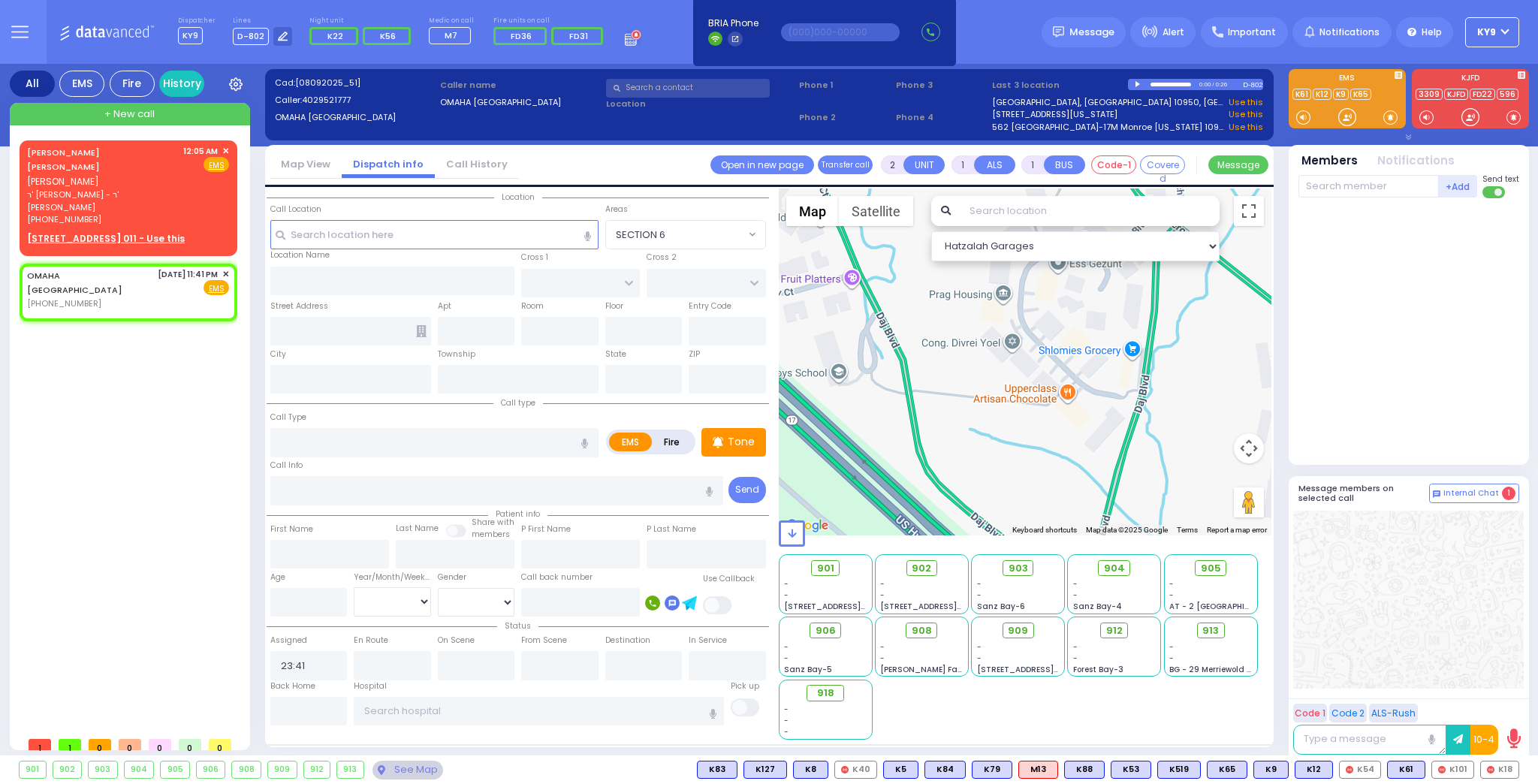
select select
click at [196, 165] on span "Fire" at bounding box center [192, 164] width 24 height 15
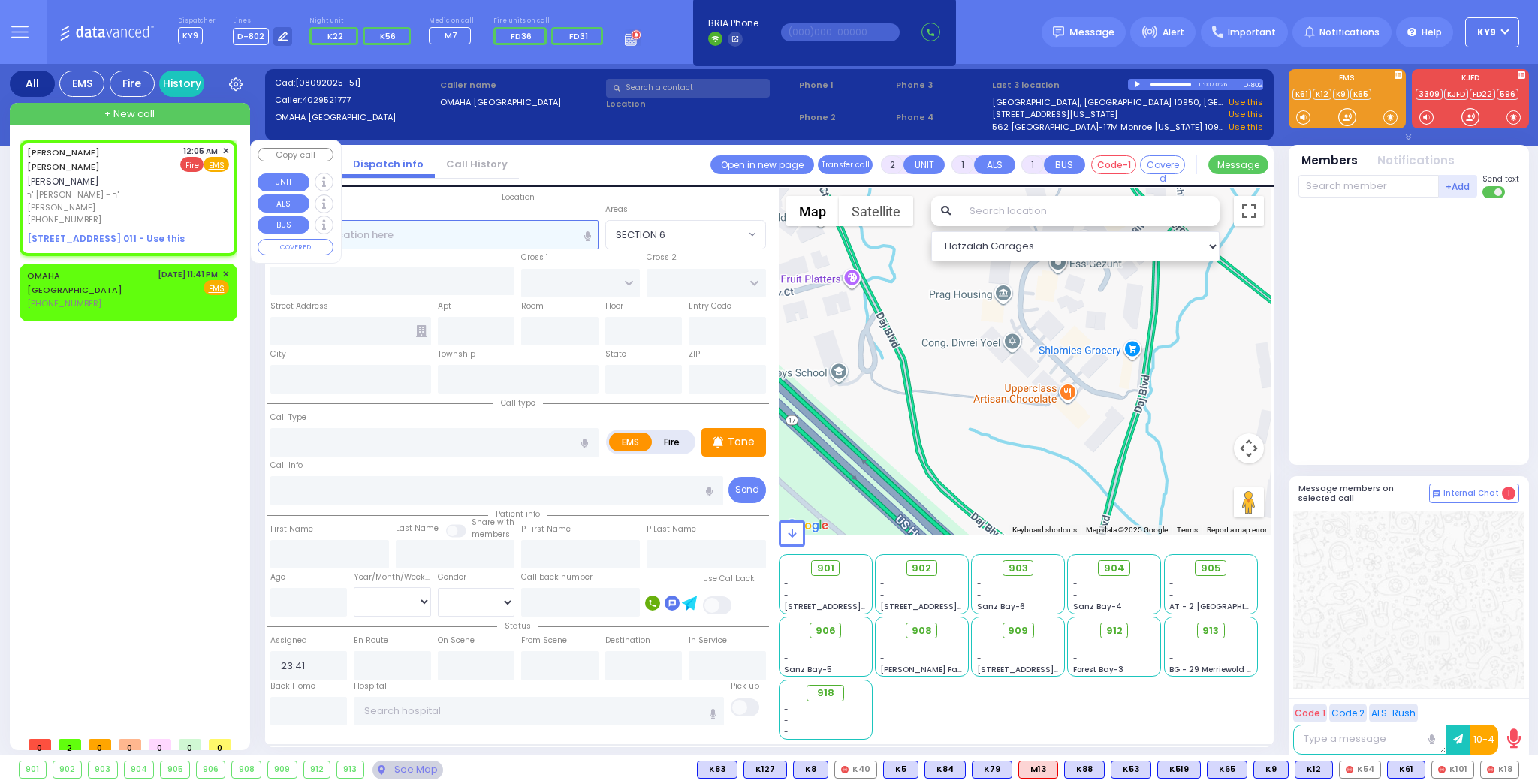
select select
radio input "false"
radio input "true"
type input "[PERSON_NAME]"
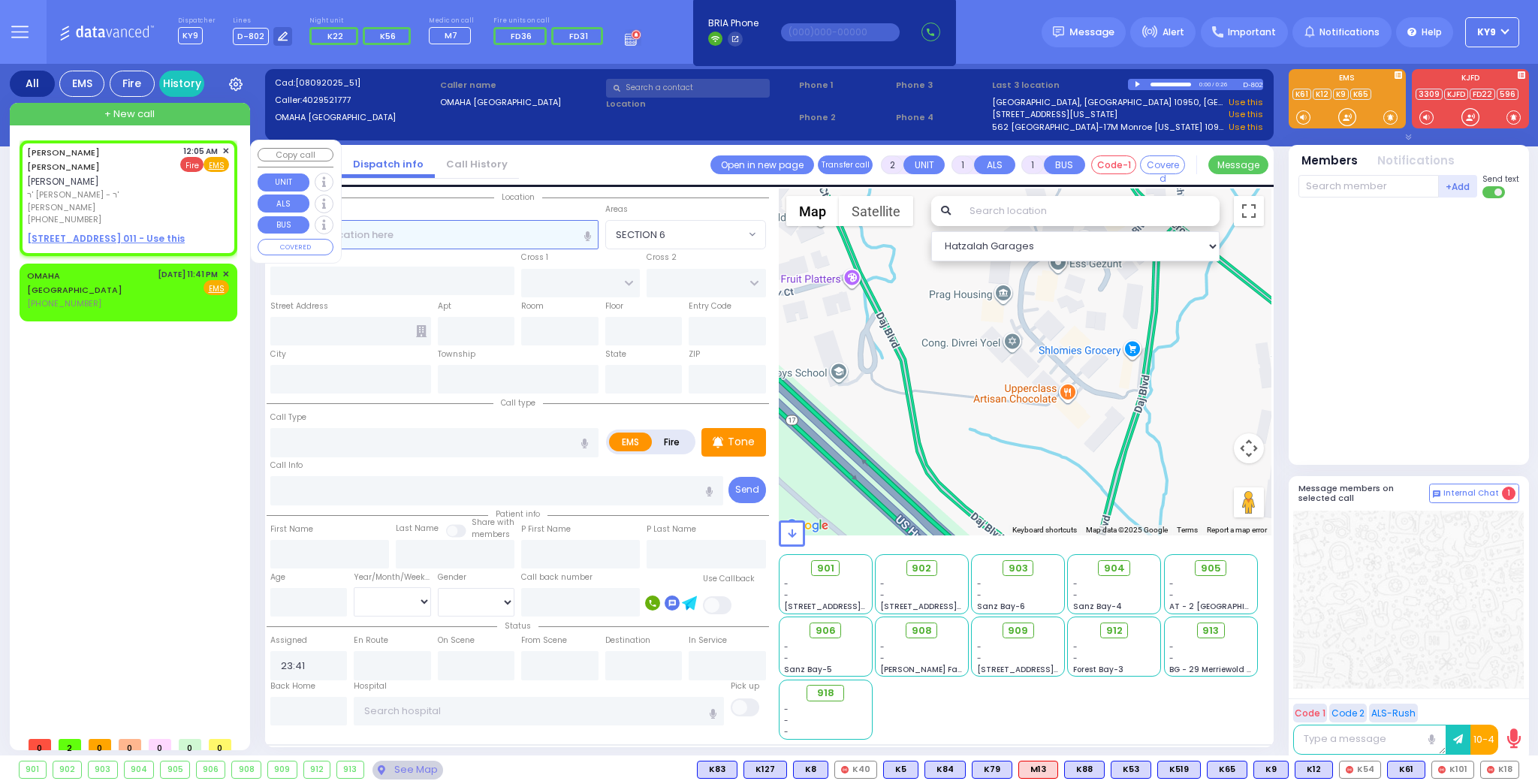
select select
type input "00:05"
select select "Hatzalah Garages"
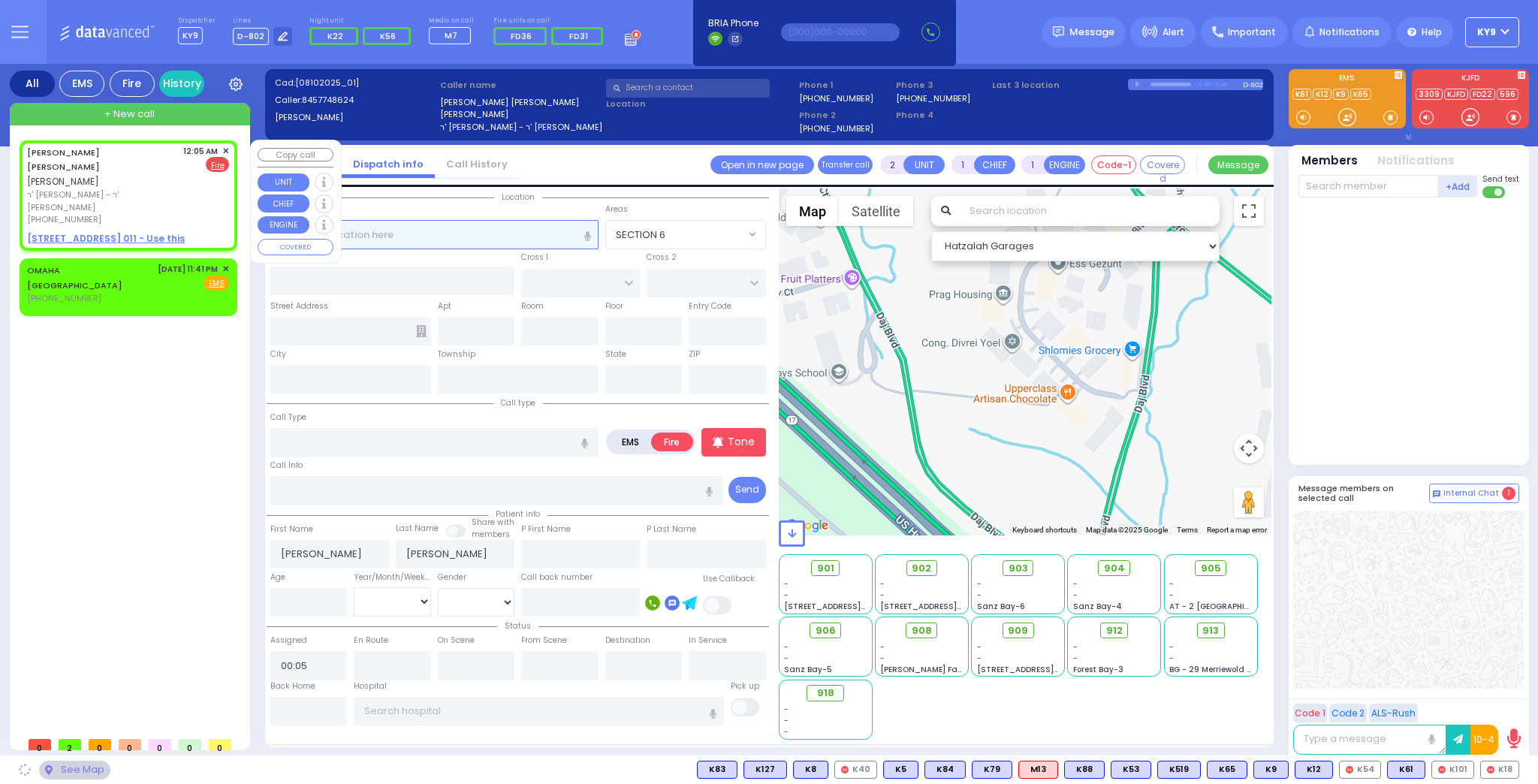
select select
radio input "true"
select select
select select "Hatzalah Garages"
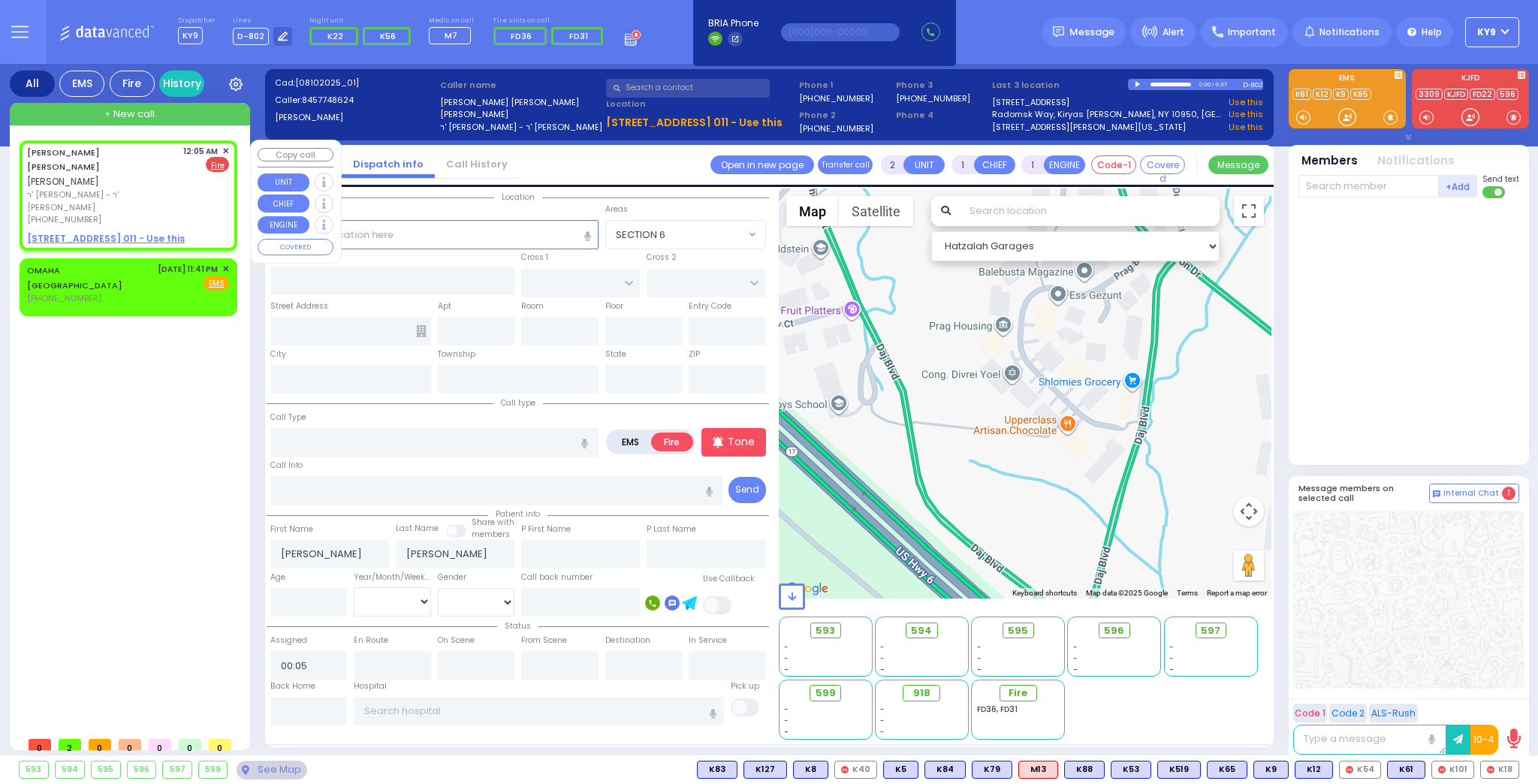
click at [117, 232] on u "[STREET_ADDRESS] 011 - Use this" at bounding box center [106, 239] width 158 height 13
select select
radio input "true"
select select
select select "Hatzalah Garages"
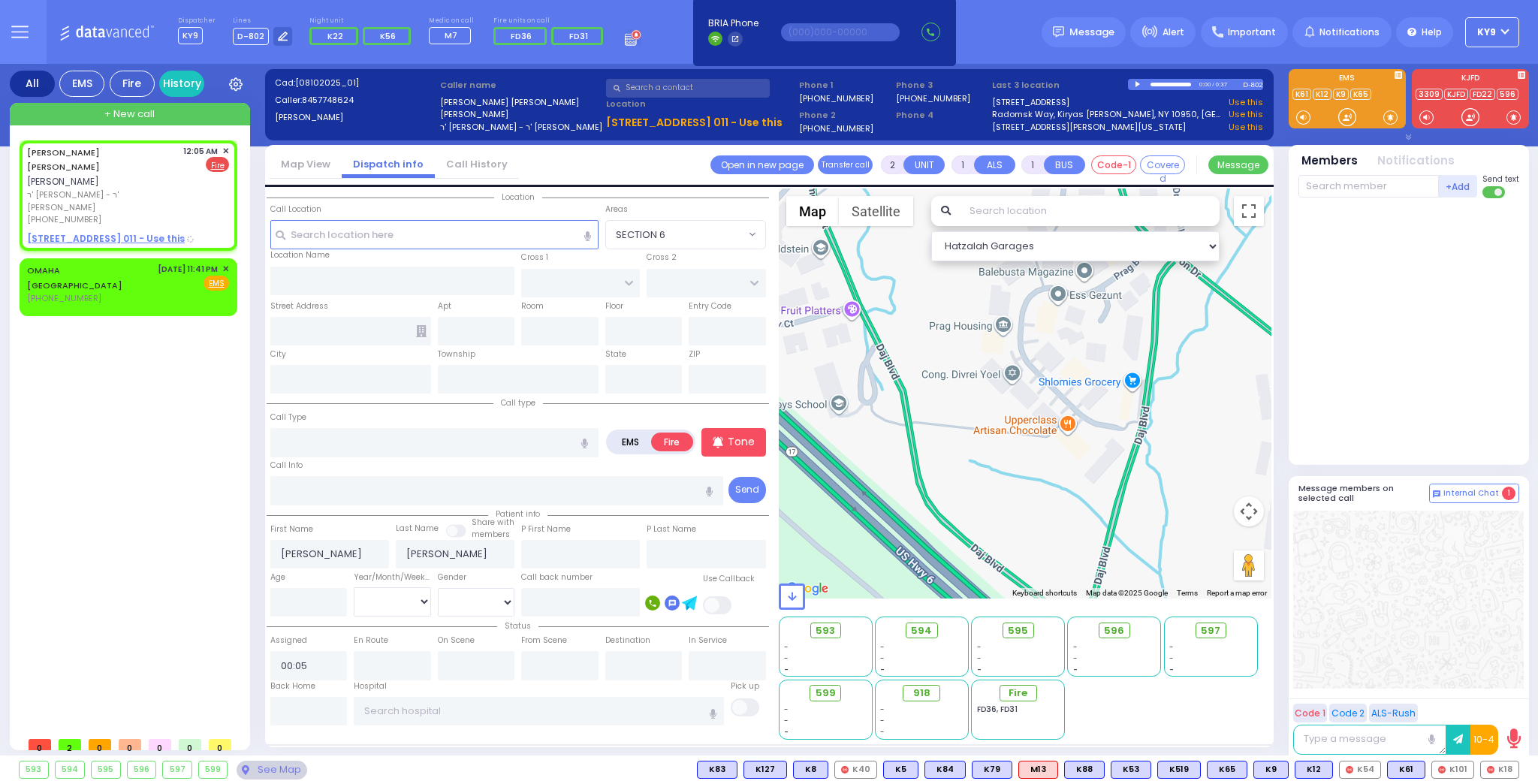
type input "SCHUNNEMUNK RD"
type input "3 LIZENSK BLVD"
type input "011"
type input "Monroe"
type input "[US_STATE]"
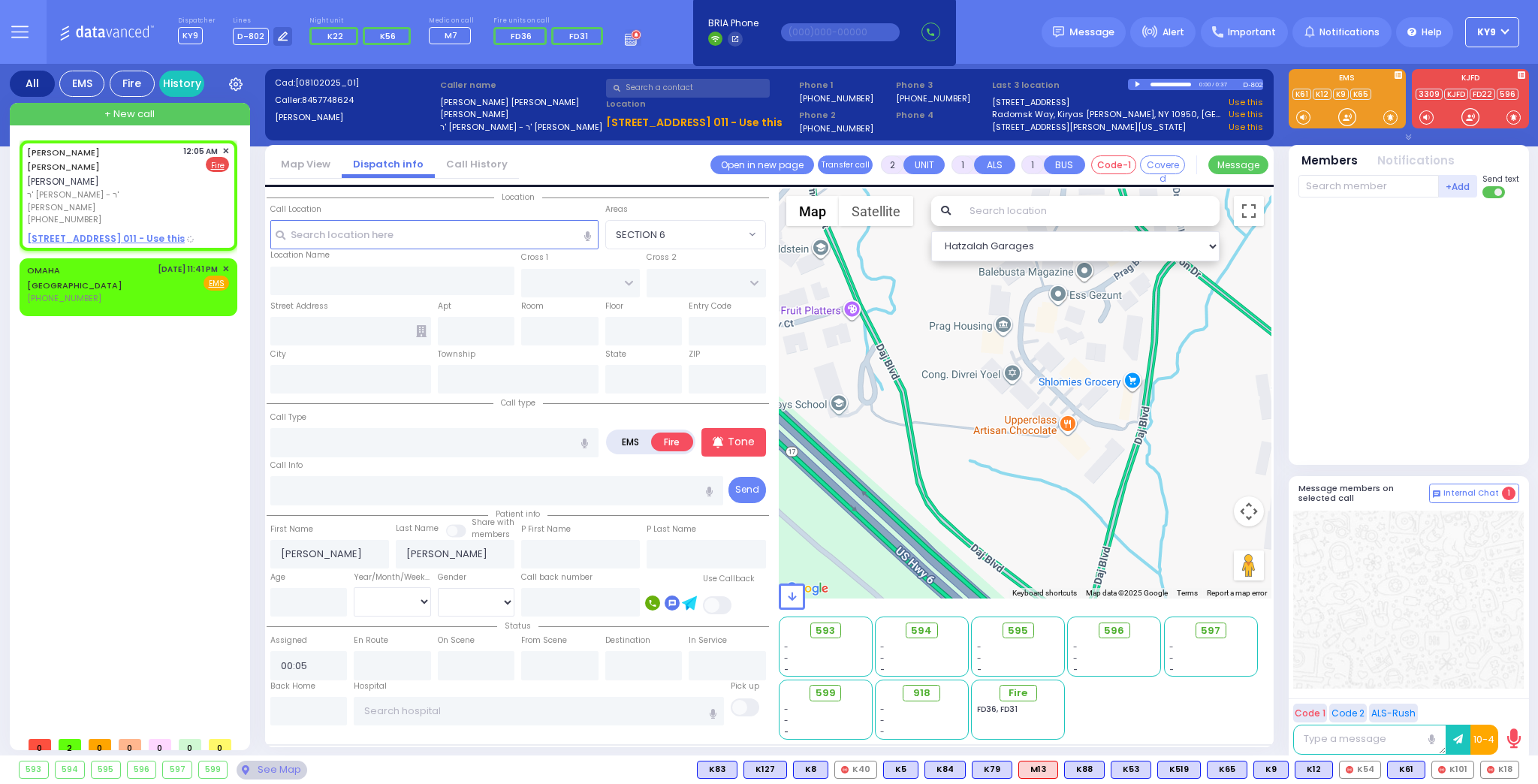
type input "10950"
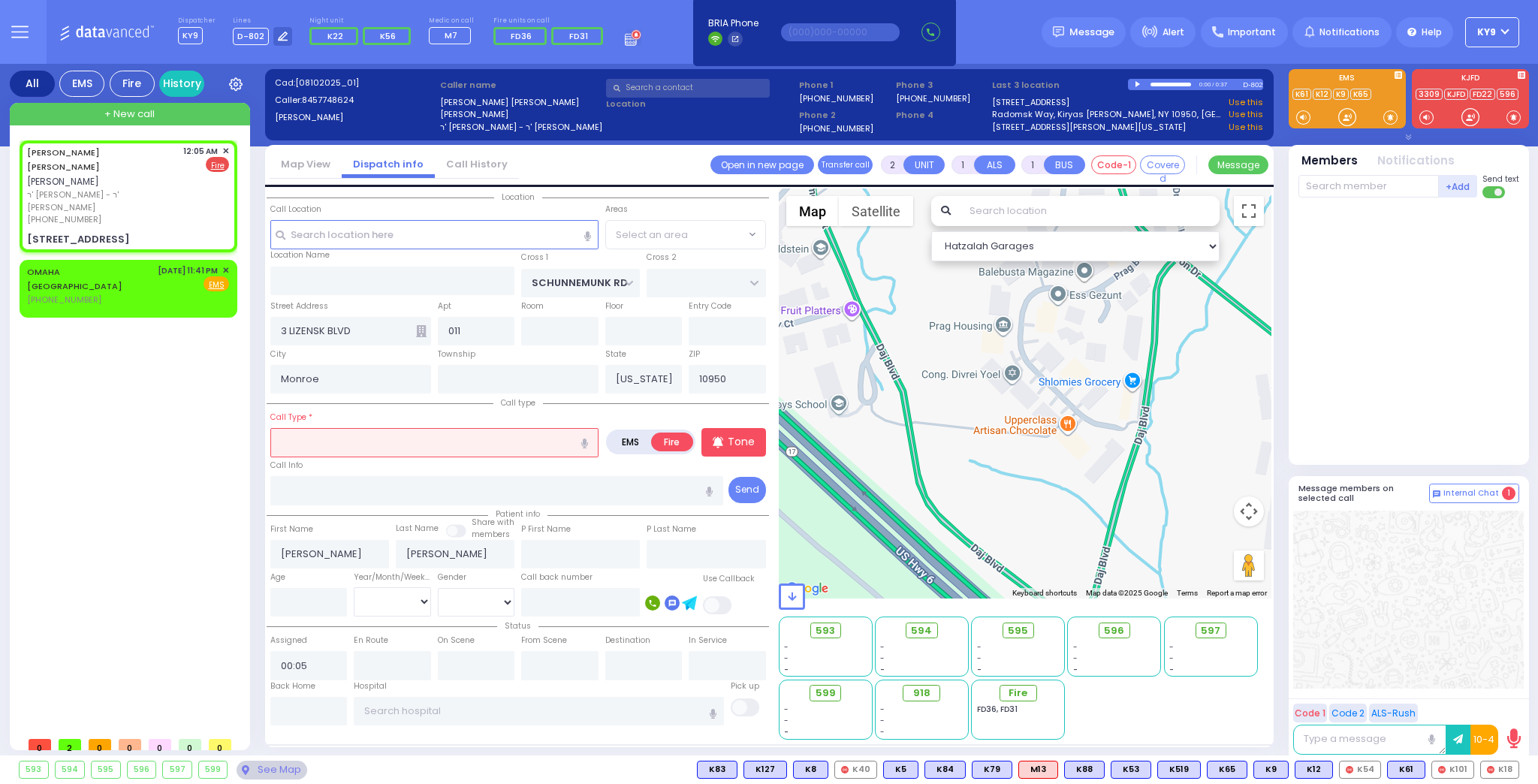
radio input "true"
select select
select select "[GEOGRAPHIC_DATA]"
select select "Hatzalah Garages"
click at [347, 439] on input "text" at bounding box center [434, 442] width 328 height 28
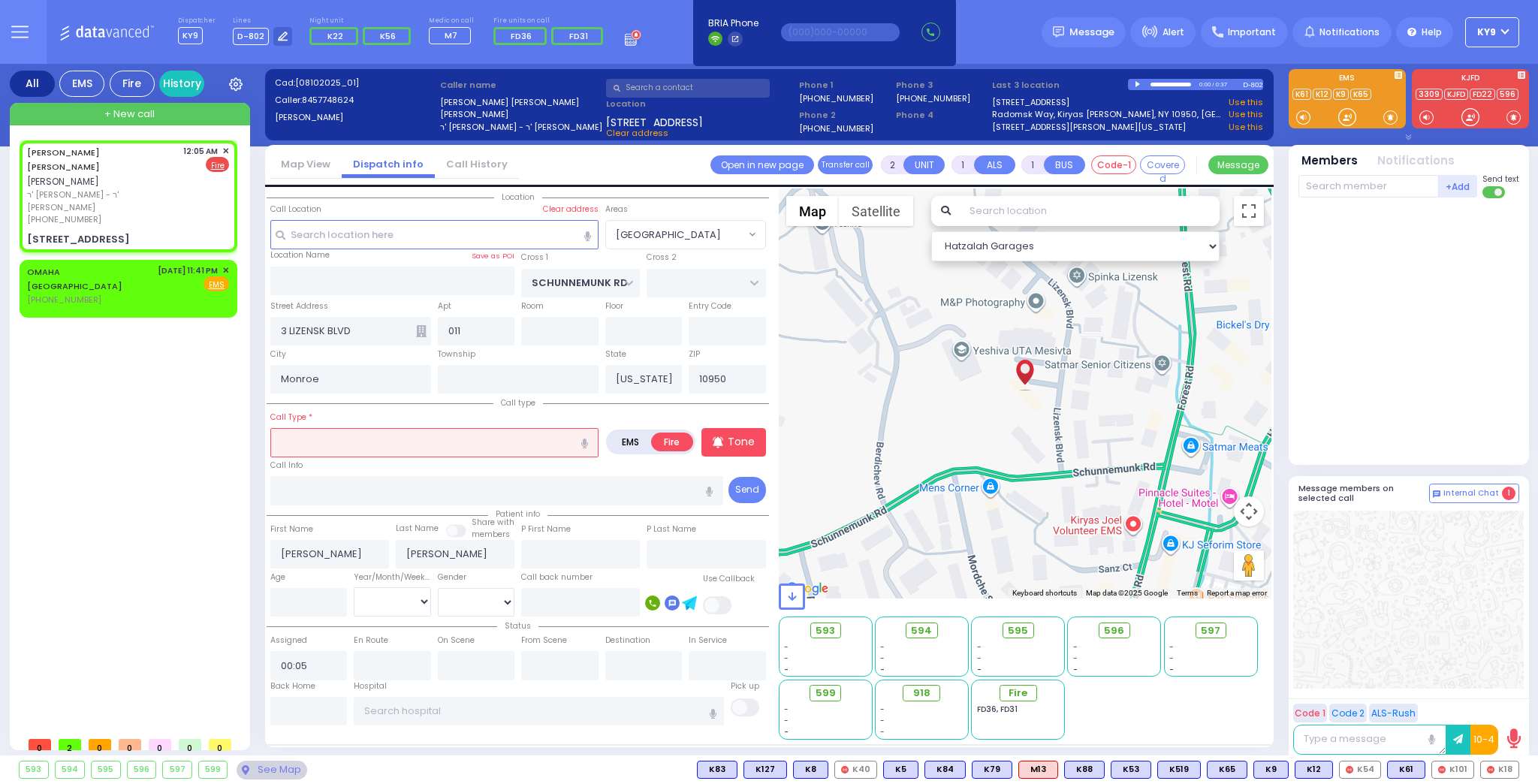
type input "a"
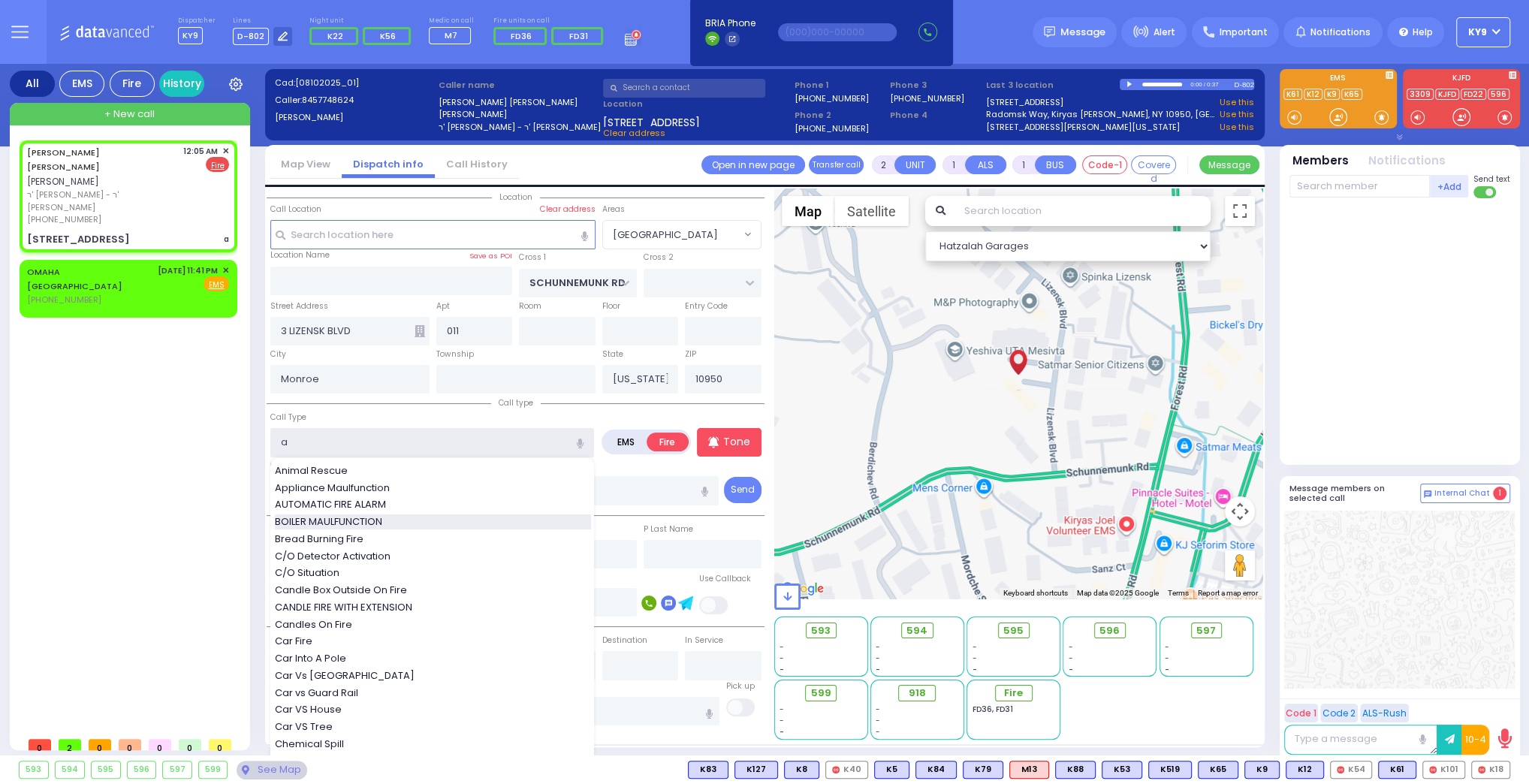
select select
radio input "true"
select select
select select "Hatzalah Garages"
select select "[GEOGRAPHIC_DATA]"
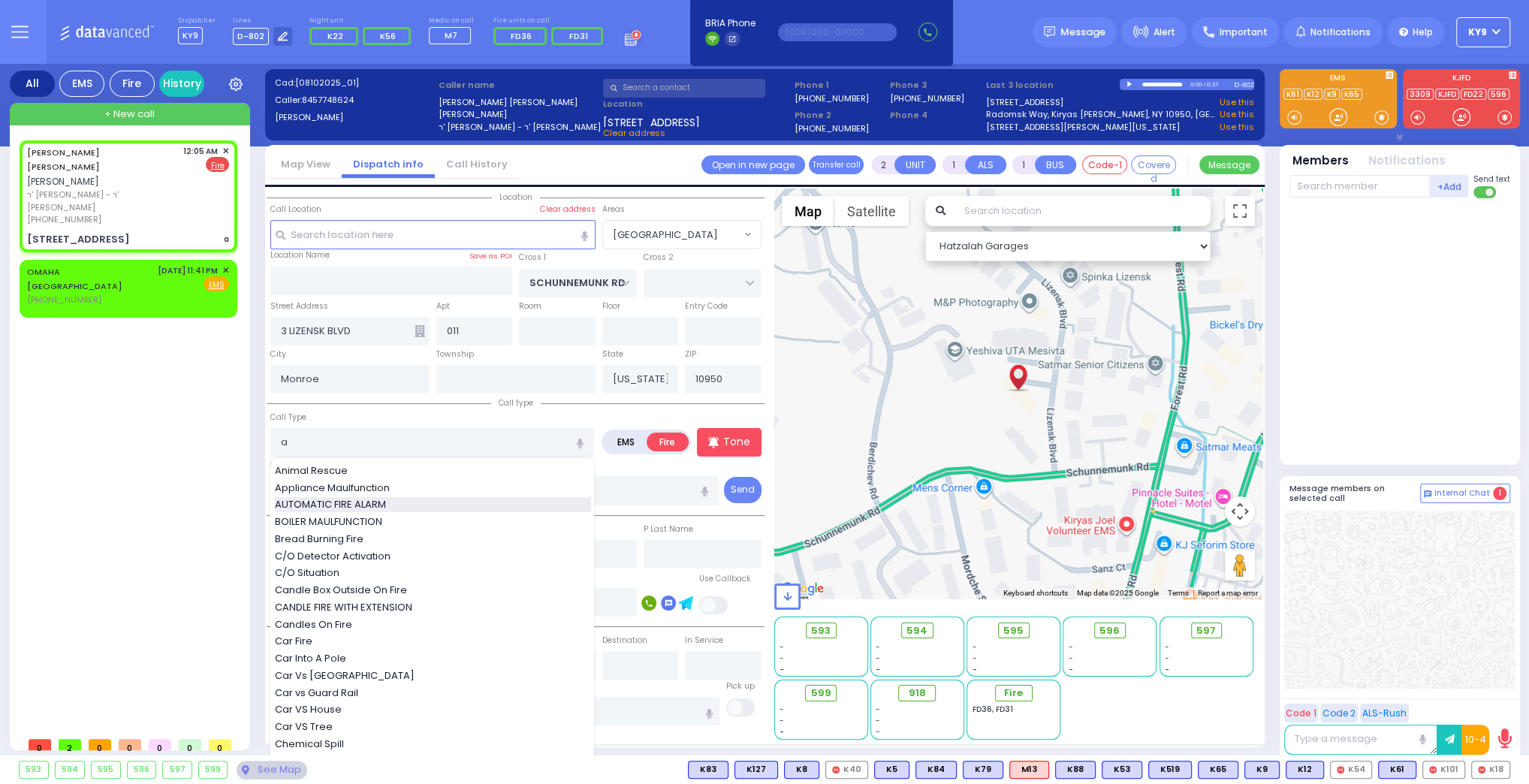
click at [343, 507] on span "AUTOMATIC FIRE ALARM" at bounding box center [333, 504] width 117 height 15
type input "AUTOMATIC FIRE ALARM"
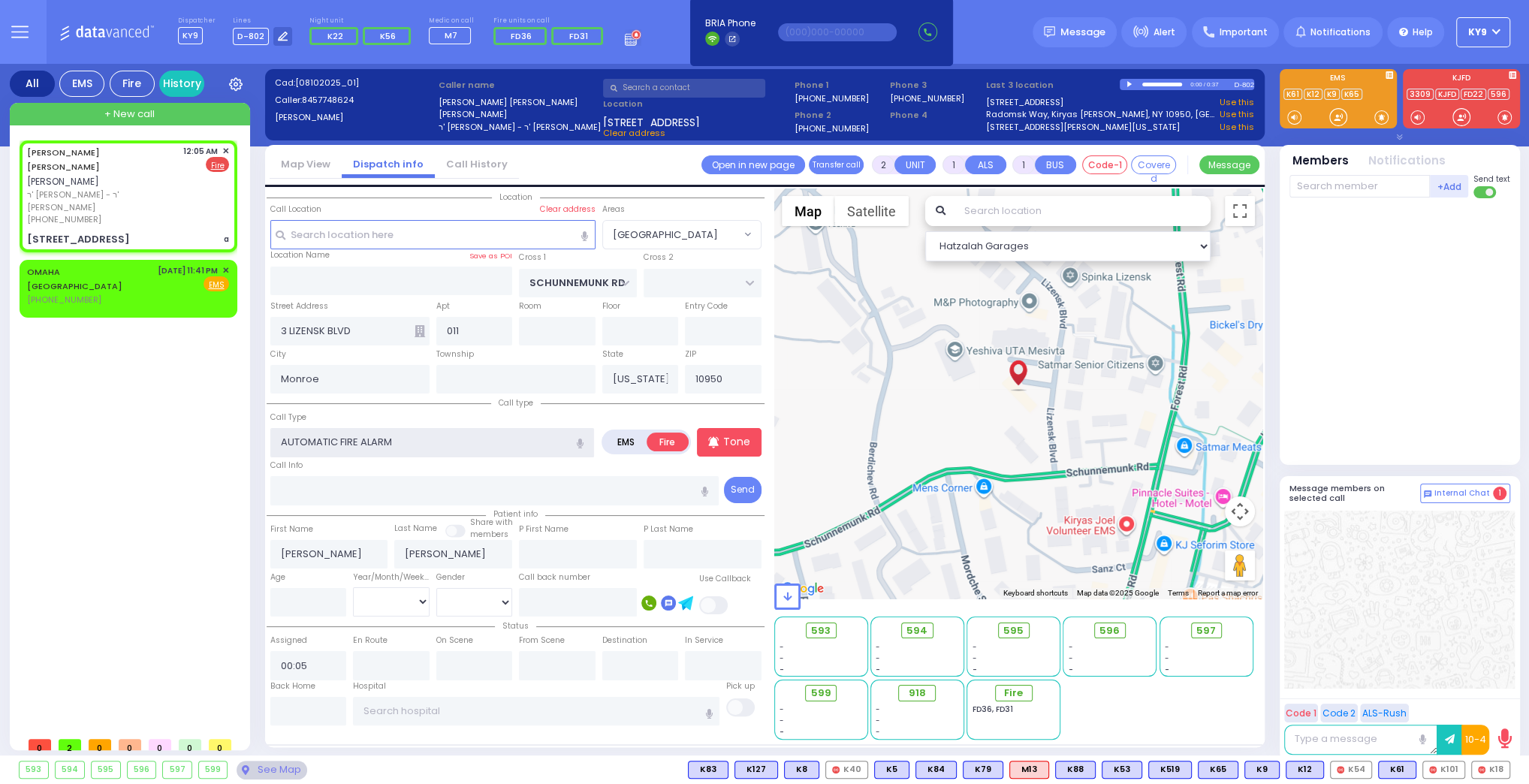
type input "3"
click at [739, 445] on p "Tone" at bounding box center [741, 442] width 27 height 16
select select
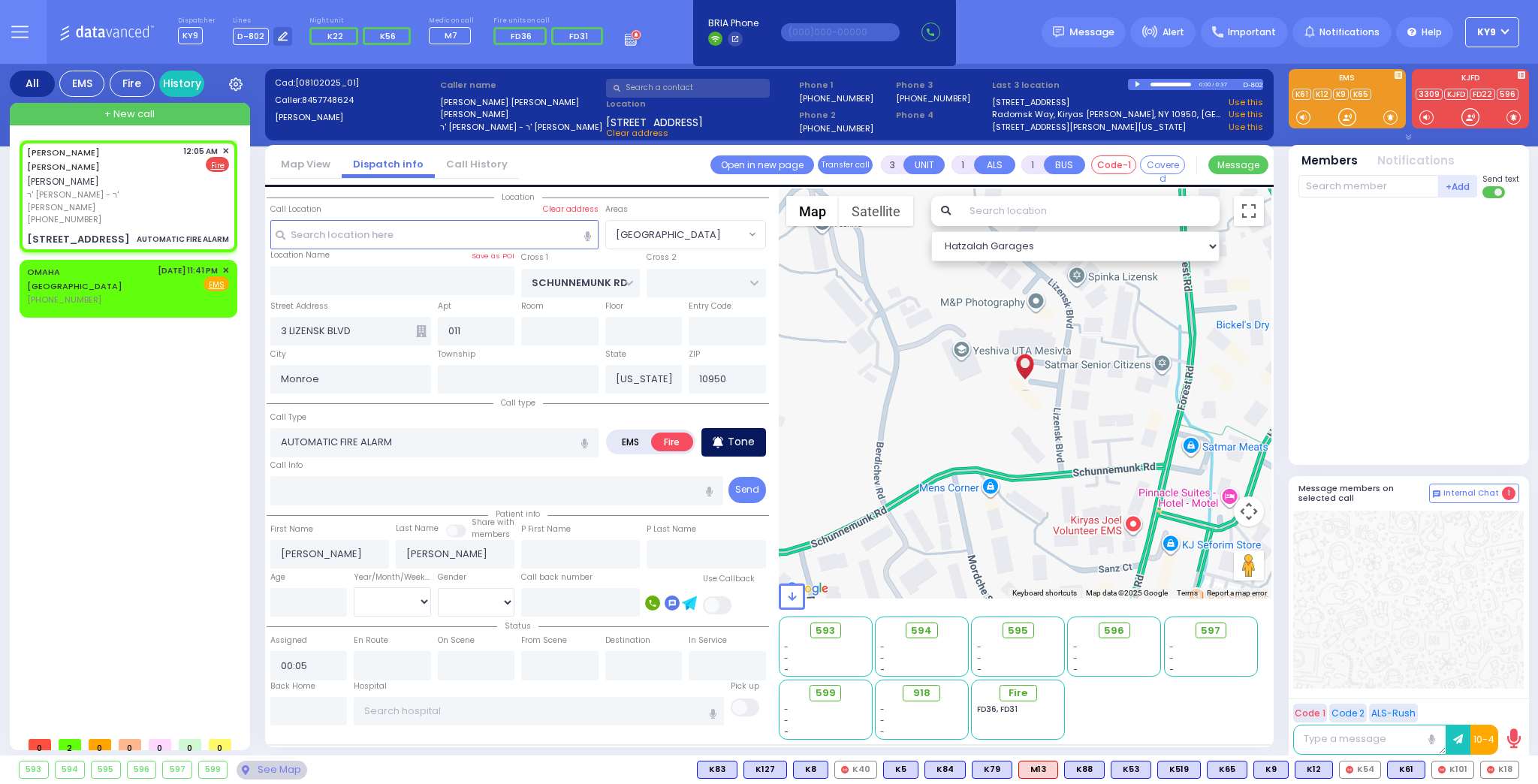
radio input "true"
select select
select select "Hatzalah Garages"
select select "[GEOGRAPHIC_DATA]"
select select
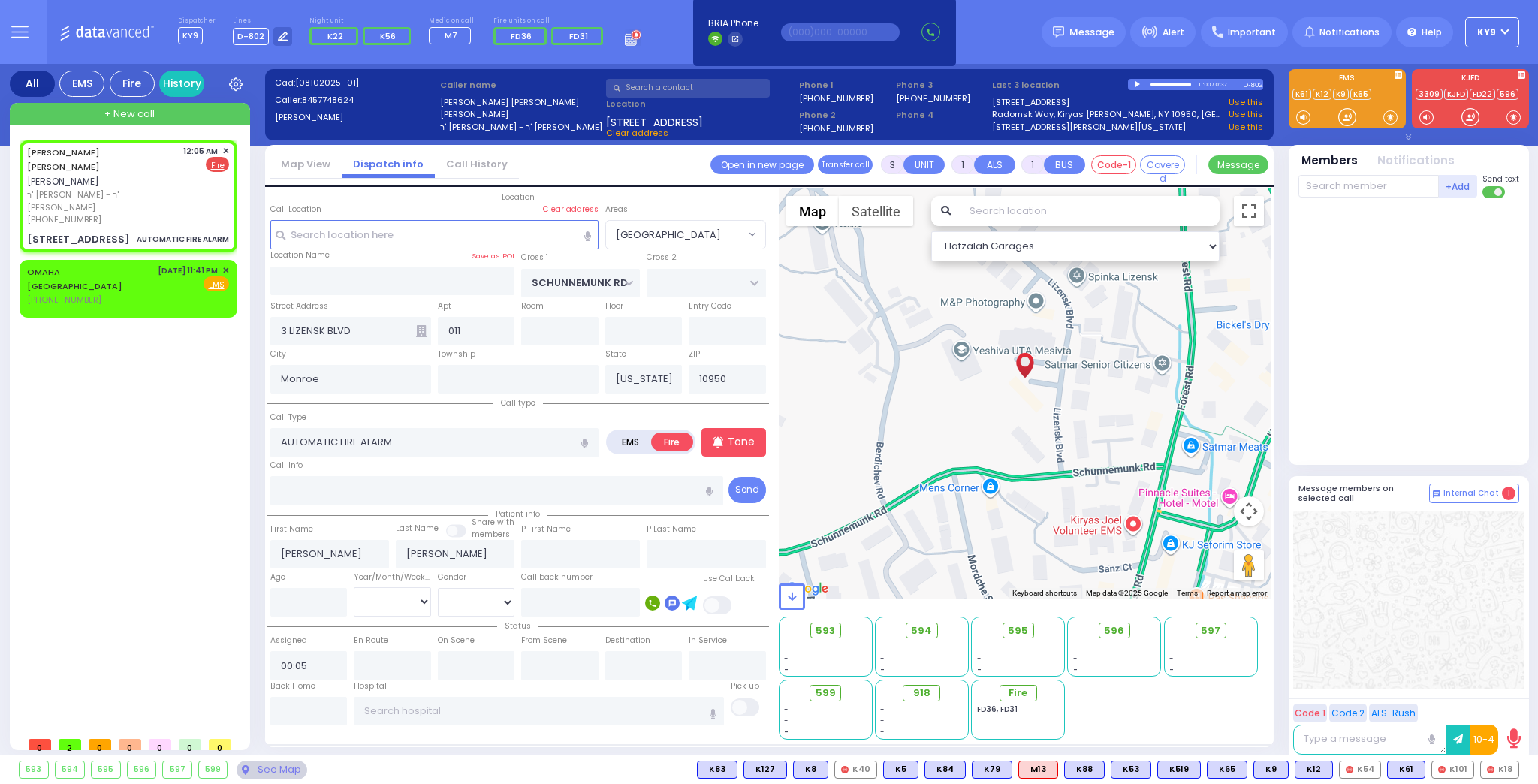
radio input "true"
select select
select select "[GEOGRAPHIC_DATA]"
select select "Hatzalah Garages"
click at [1451, 767] on span "FD36" at bounding box center [1452, 769] width 44 height 17
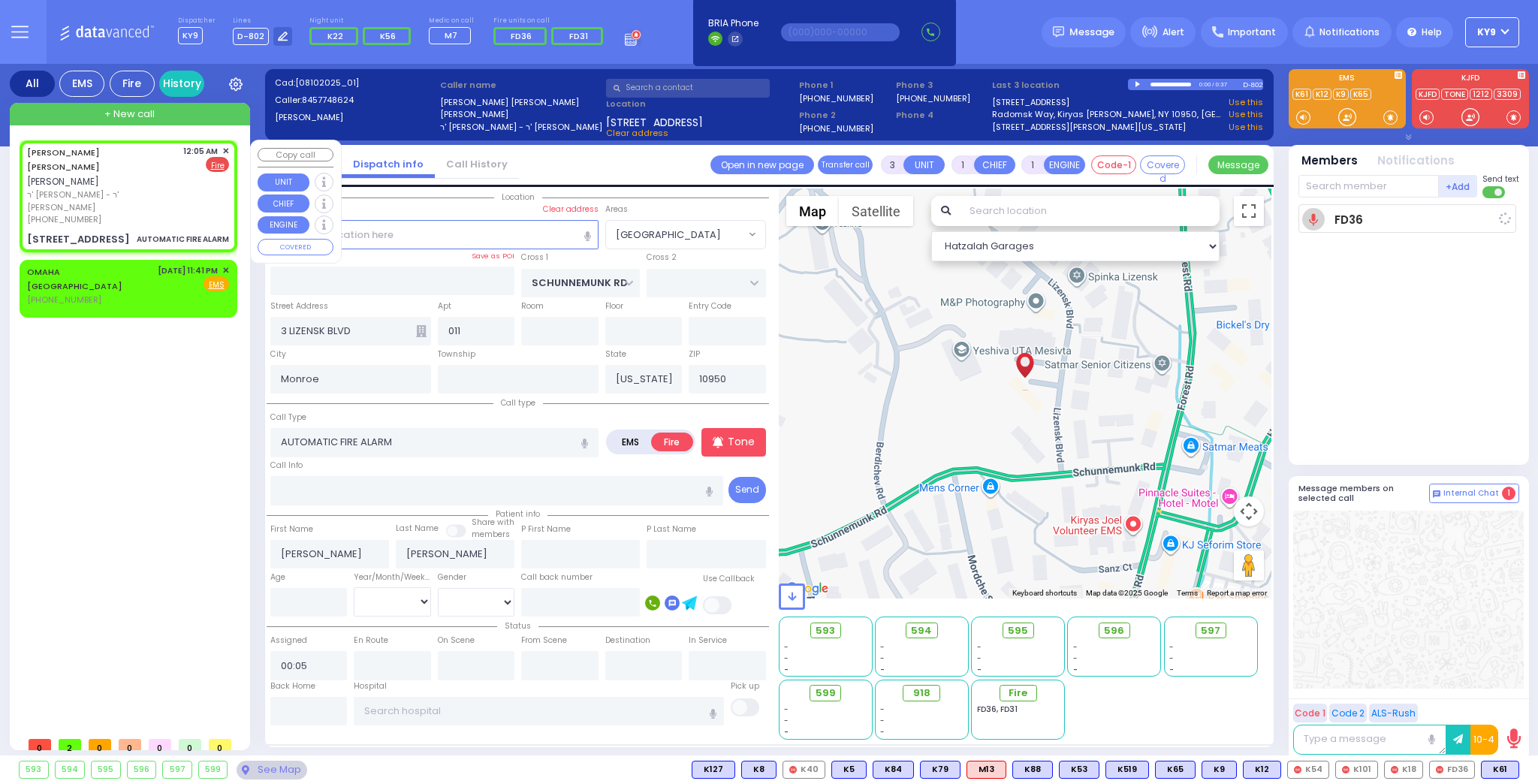
select select
radio input "true"
select select
type input "00:07"
select select "Hatzalah Garages"
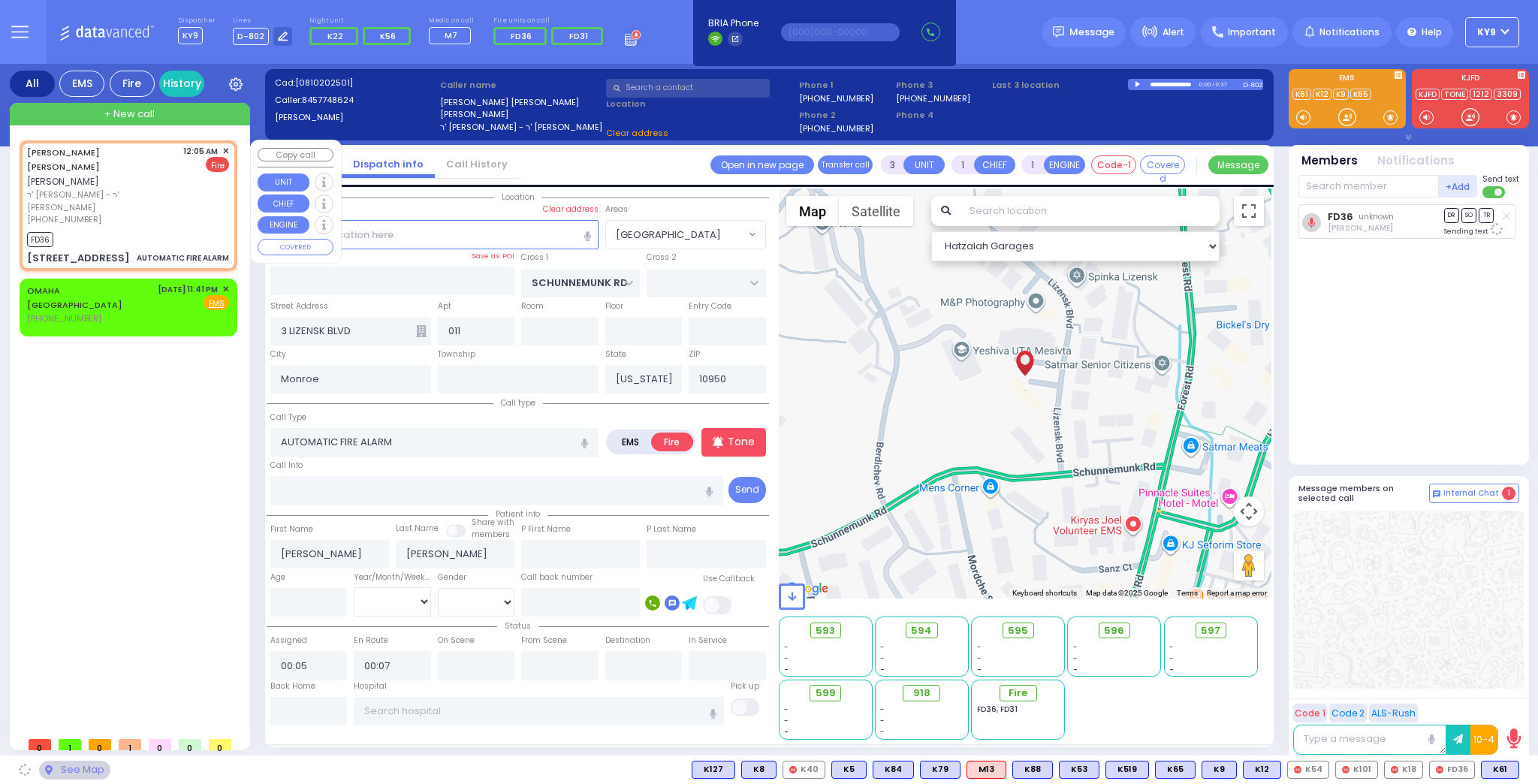
select select "[GEOGRAPHIC_DATA]"
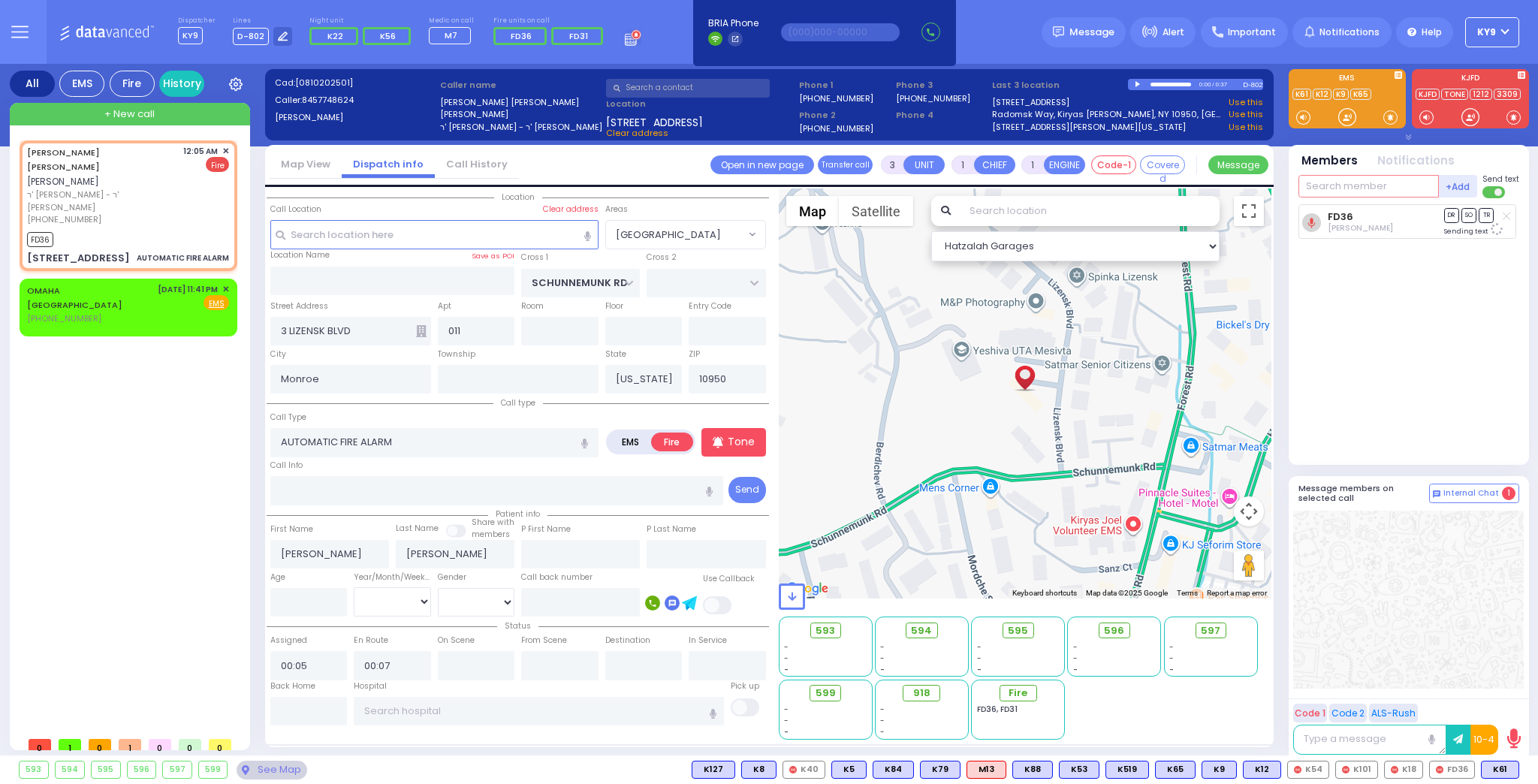
click at [1377, 186] on input "text" at bounding box center [1369, 186] width 140 height 23
type input "16"
click at [1343, 207] on div "FD16 [PERSON_NAME]" at bounding box center [1410, 216] width 214 height 26
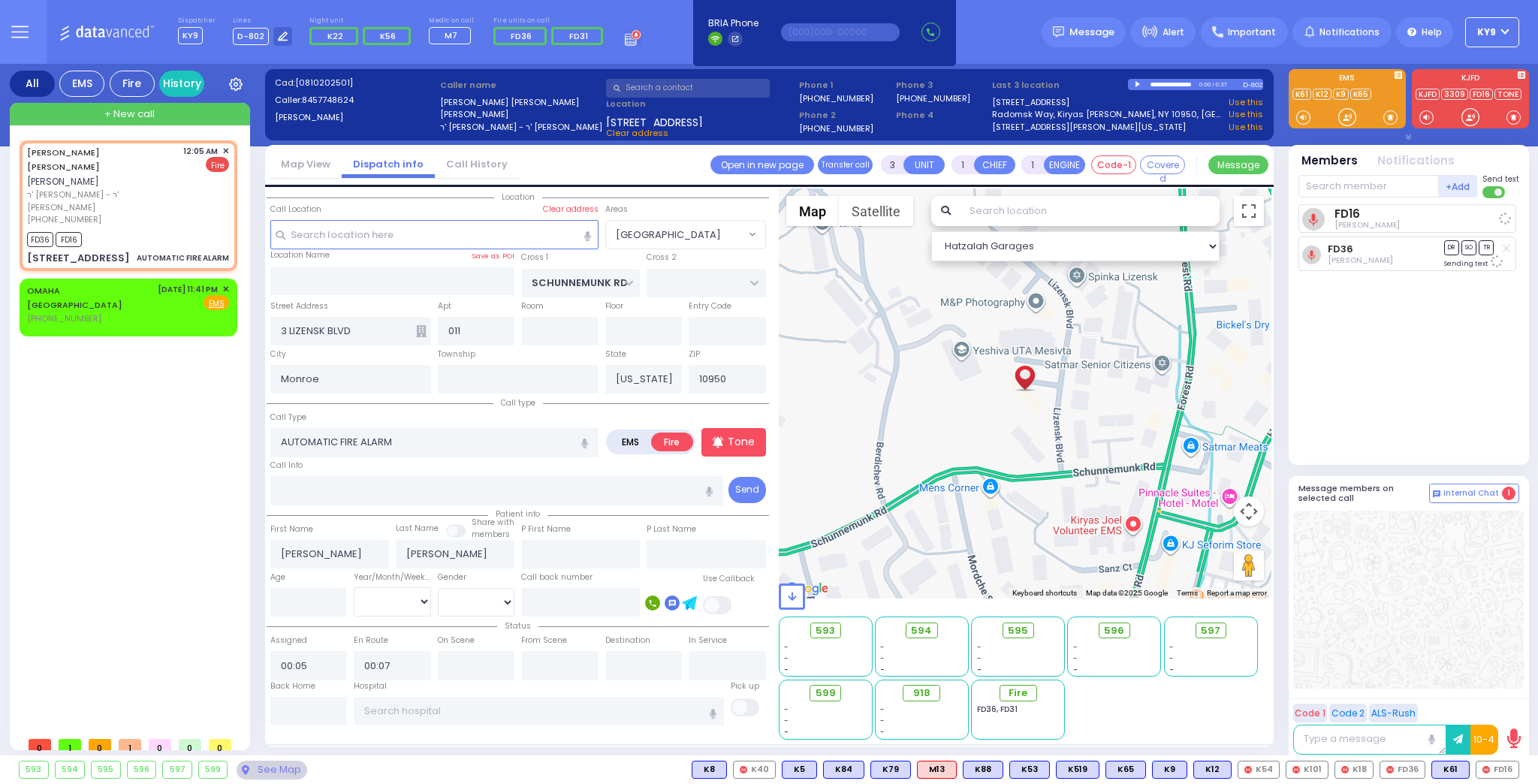
select select
radio input "true"
select select
select select "Hatzalah Garages"
select select "[GEOGRAPHIC_DATA]"
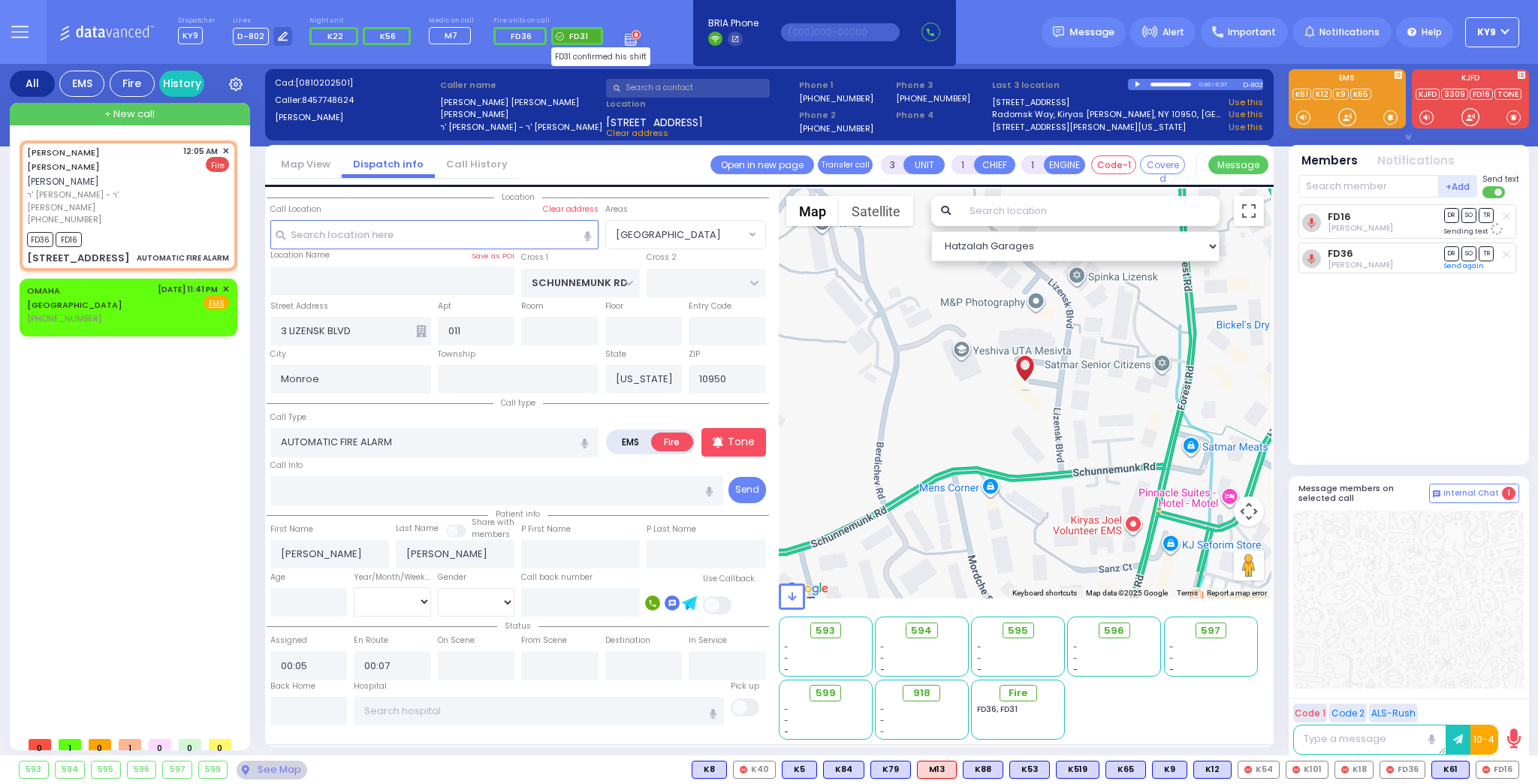
click at [569, 31] on span "FD31" at bounding box center [579, 35] width 19 height 12
select select
radio input "true"
select select
select select "Hatzalah Garages"
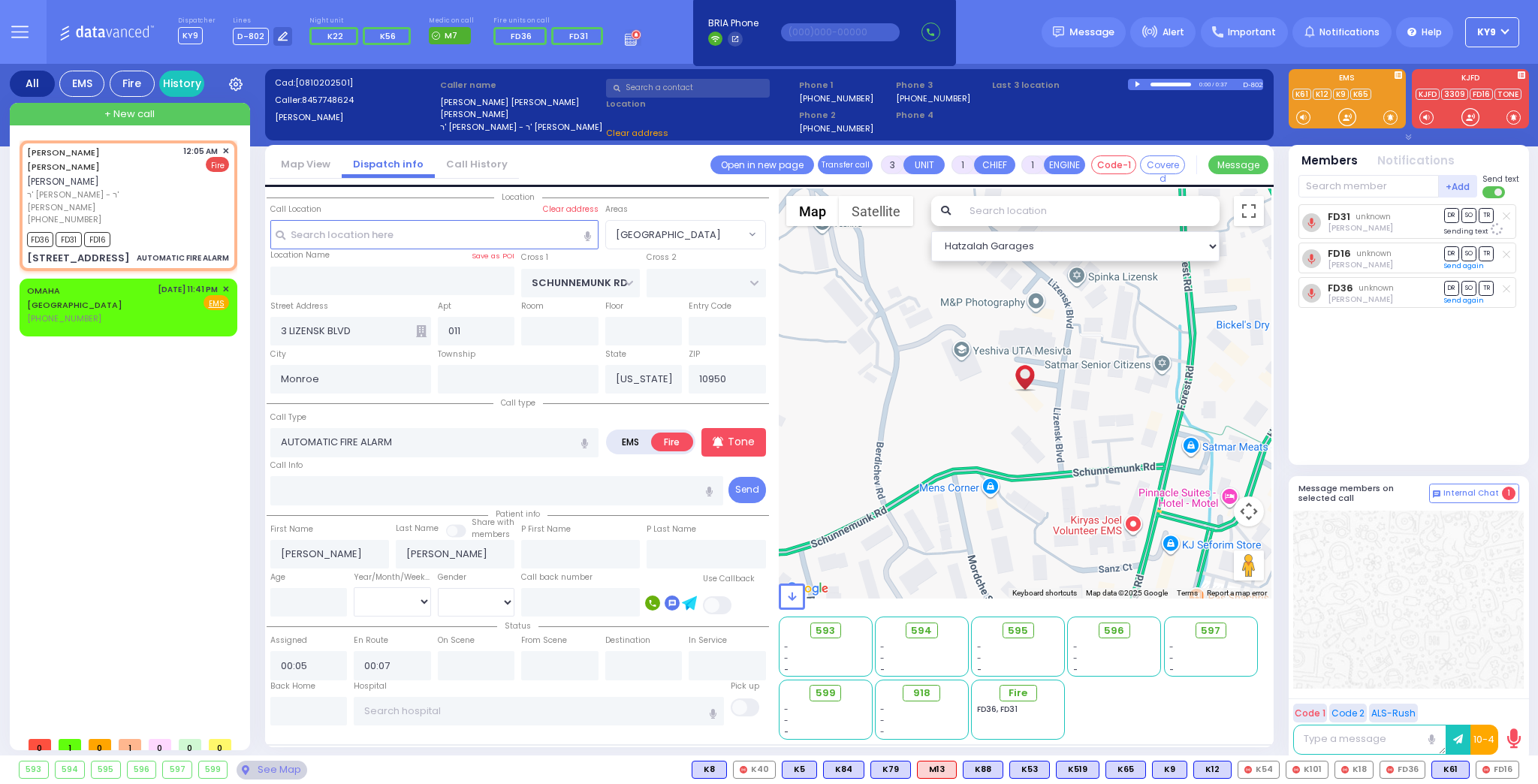
select select "[GEOGRAPHIC_DATA]"
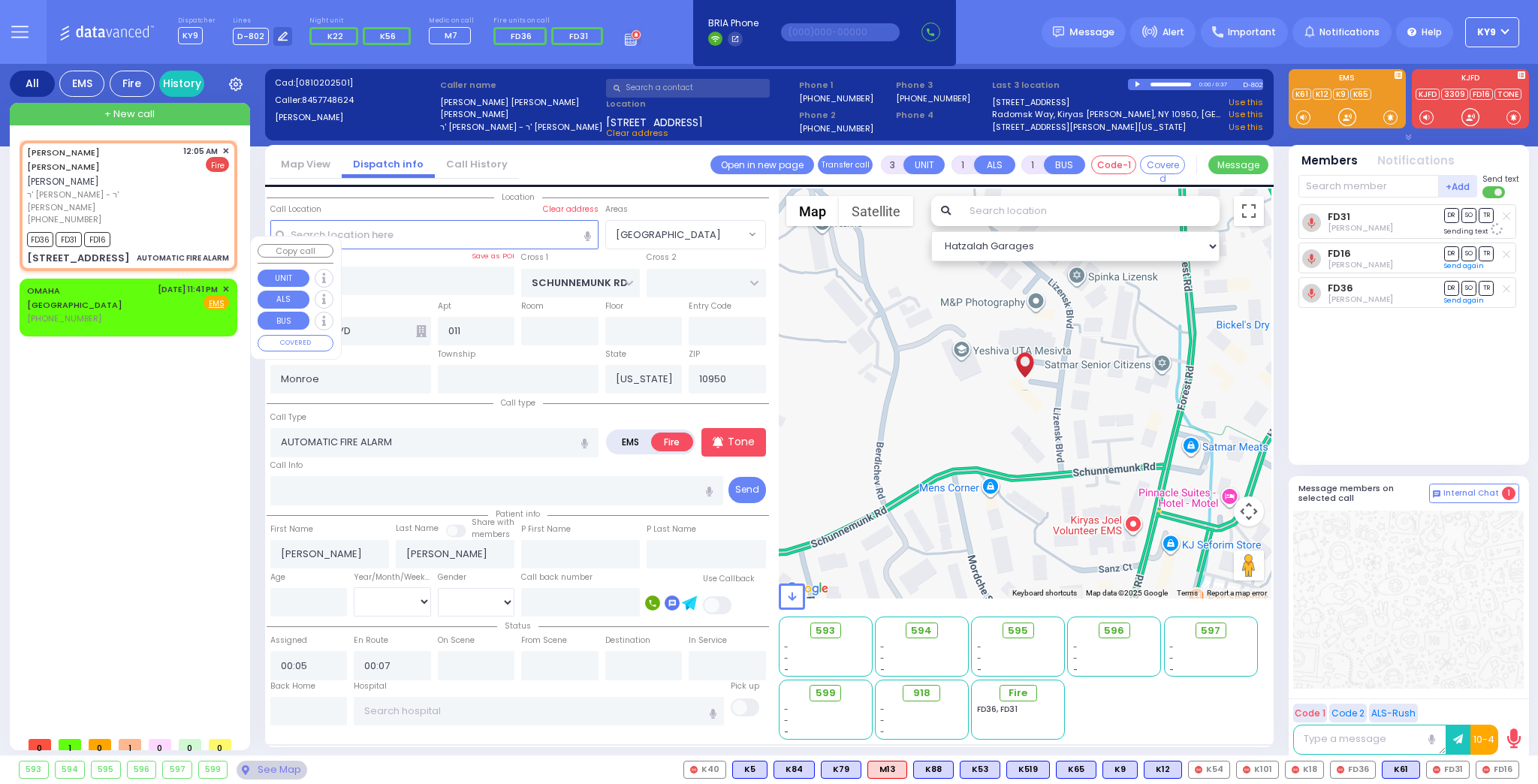
click at [223, 283] on span "✕" at bounding box center [225, 290] width 7 height 13
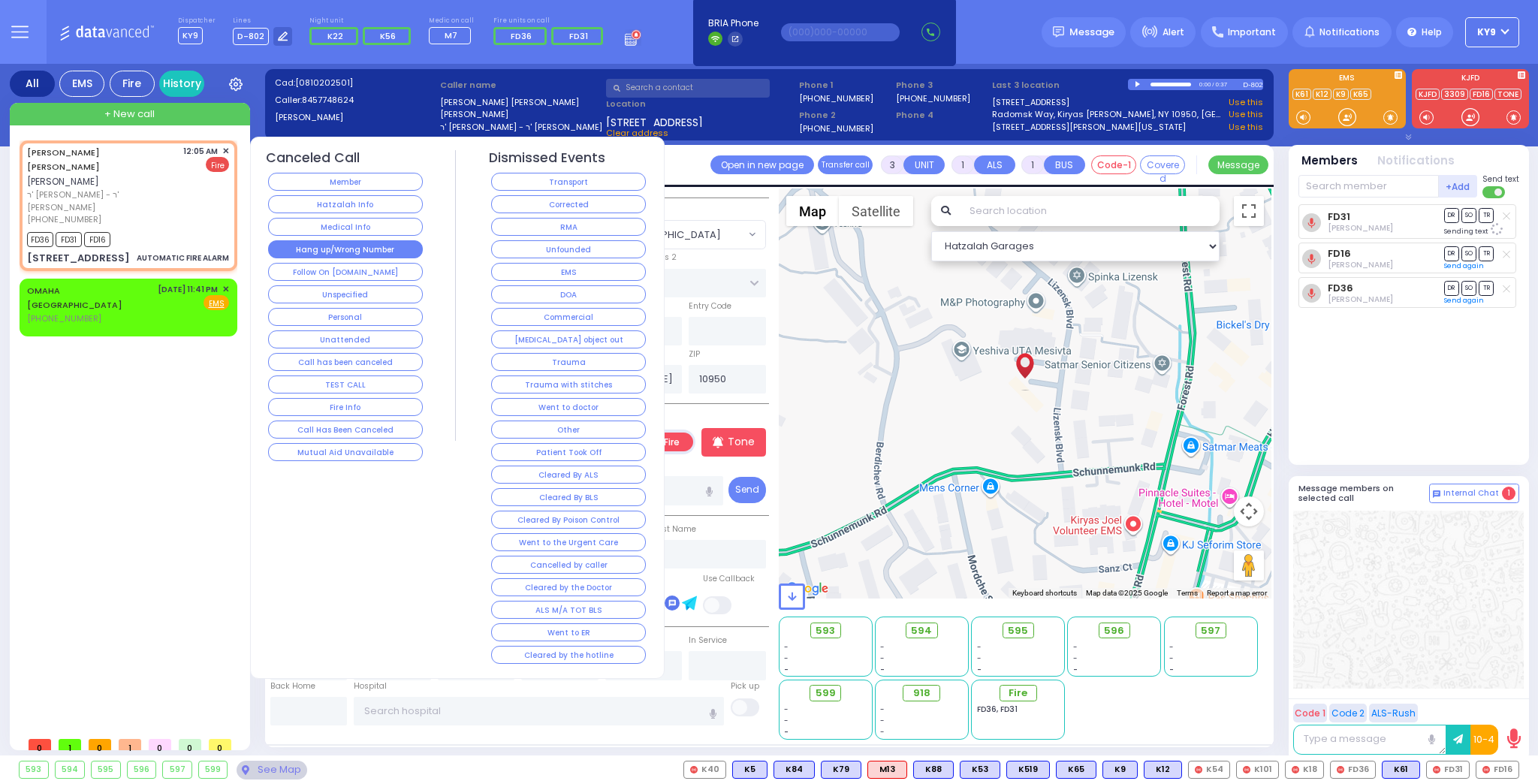
click at [296, 248] on button "Hang up/Wrong Number" at bounding box center [345, 249] width 154 height 18
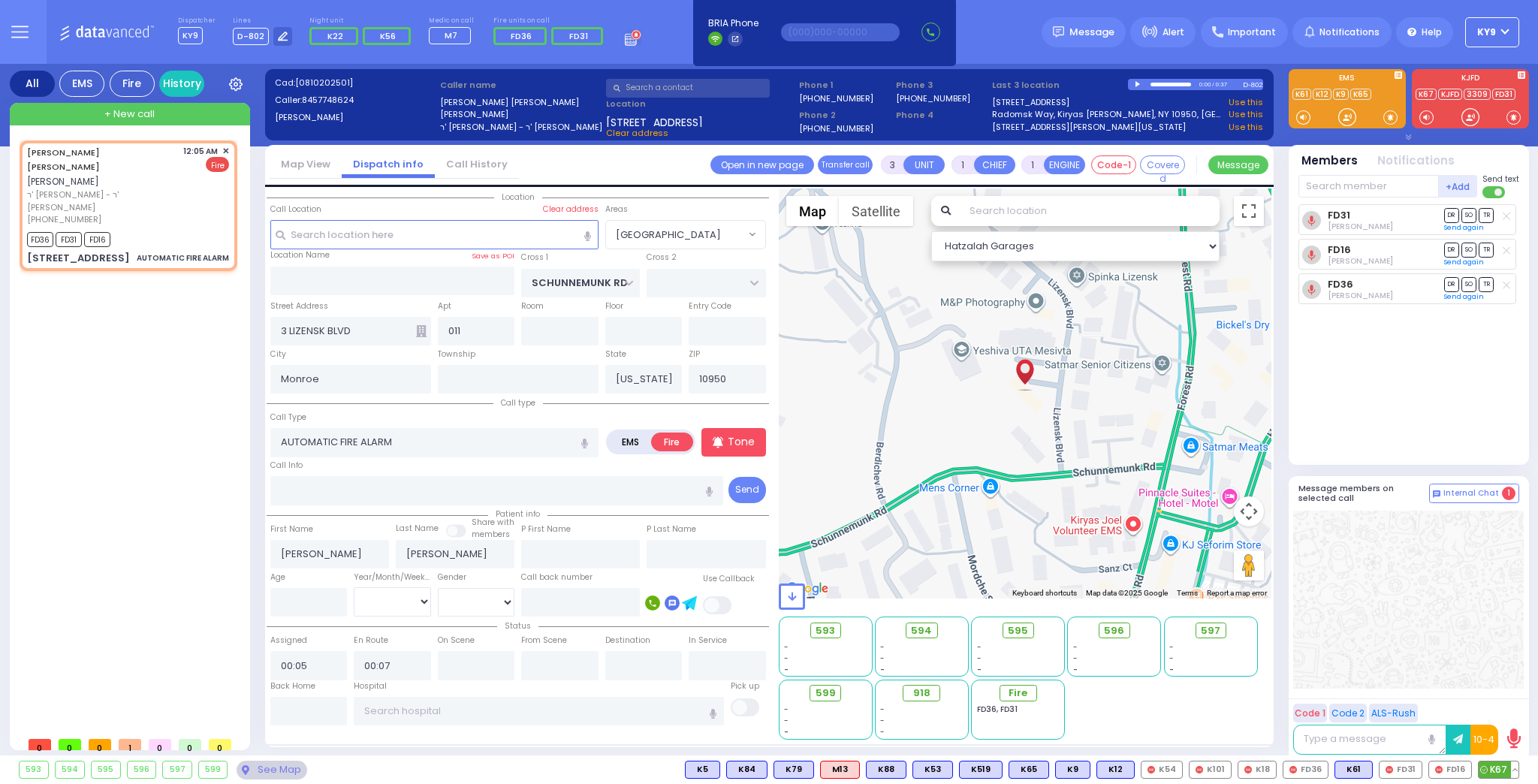
click at [1503, 766] on span "K67" at bounding box center [1499, 769] width 40 height 17
select select
radio input "true"
select select
select select "[GEOGRAPHIC_DATA]"
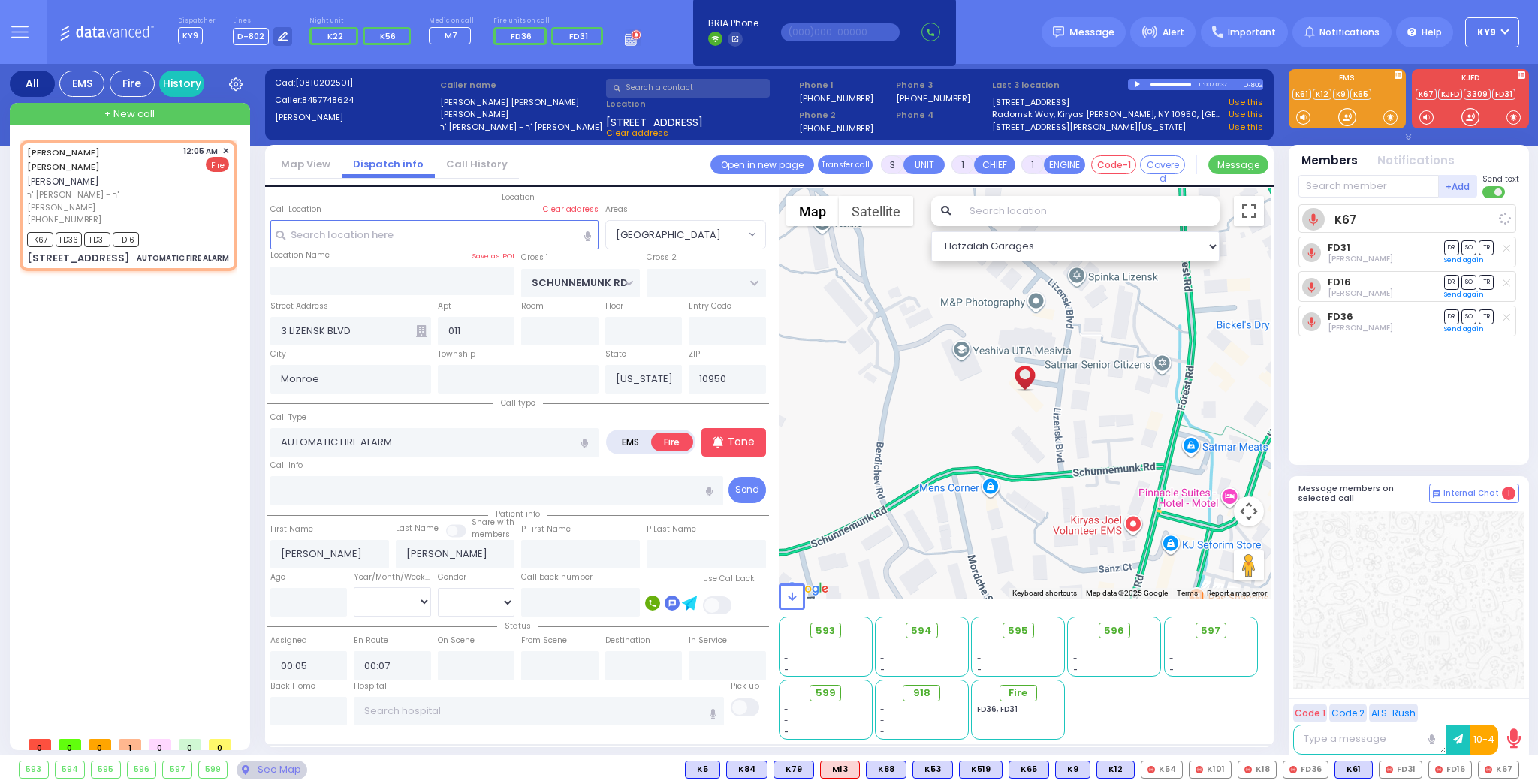
select select "Hatzalah Garages"
click at [1506, 217] on icon at bounding box center [1506, 216] width 8 height 8
select select
radio input "true"
select select
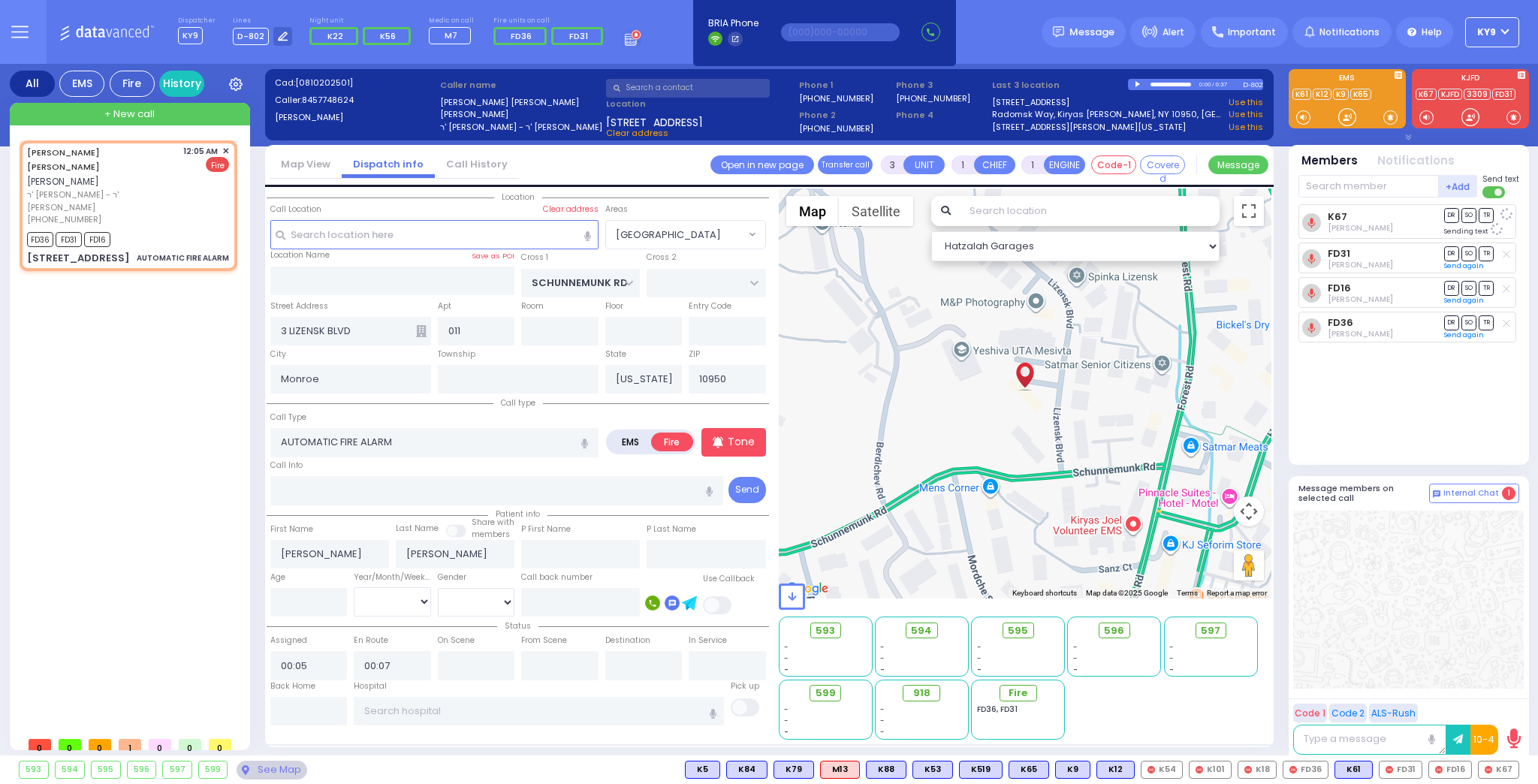
select select "Hatzalah Garages"
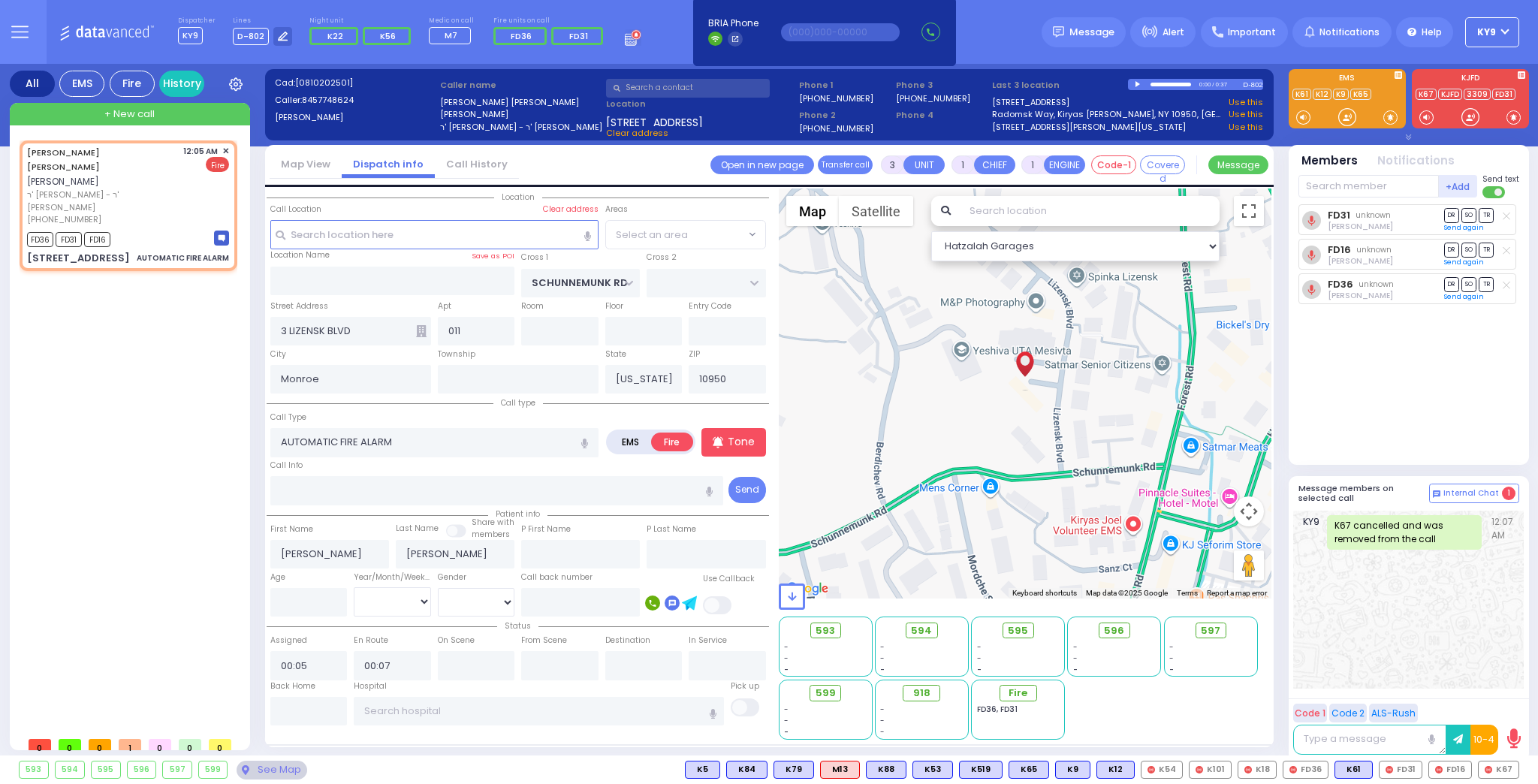
select select "[GEOGRAPHIC_DATA]"
click at [1366, 177] on input "text" at bounding box center [1369, 186] width 140 height 23
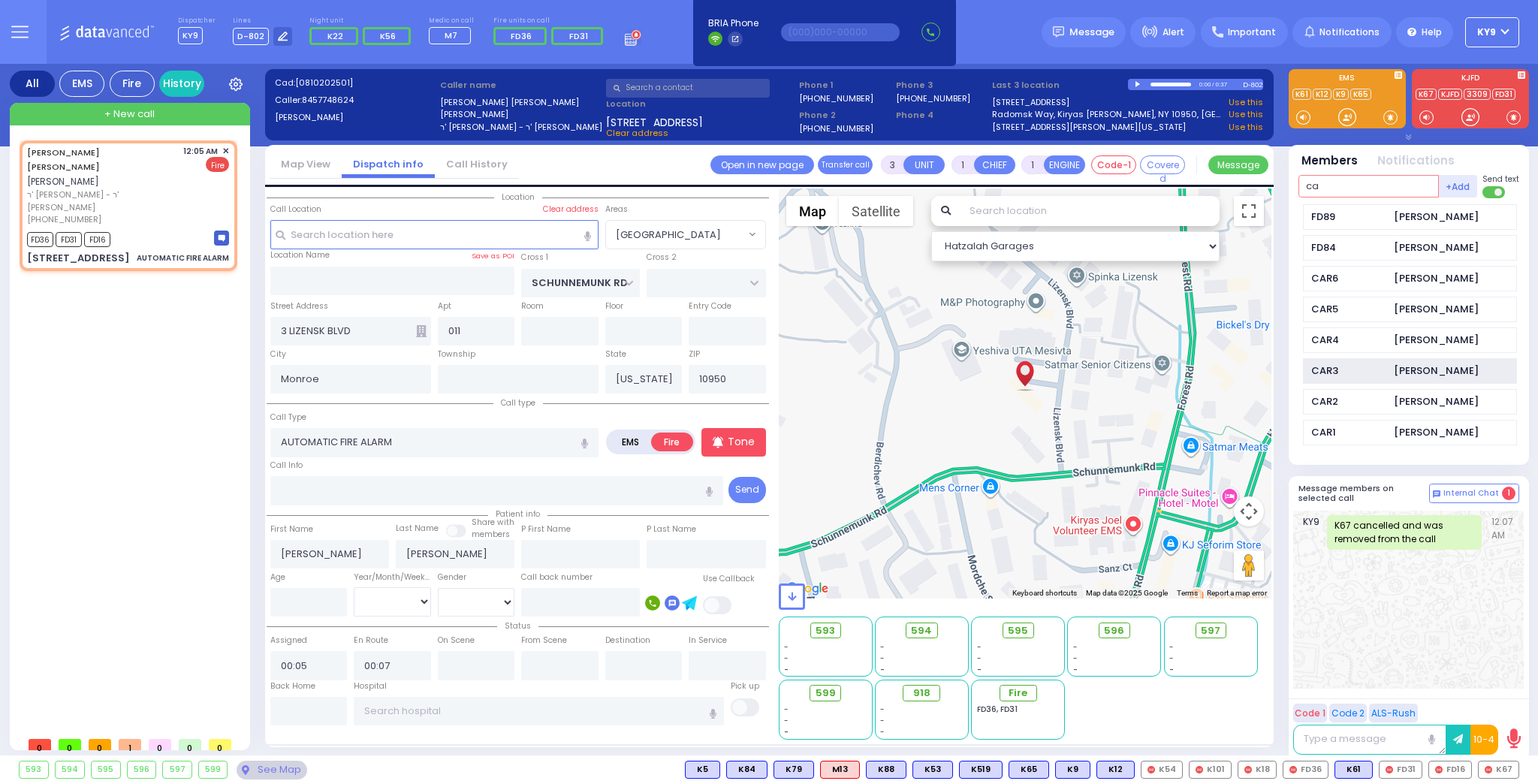
type input "ca"
click at [1405, 372] on div "[PERSON_NAME]" at bounding box center [1436, 371] width 85 height 15
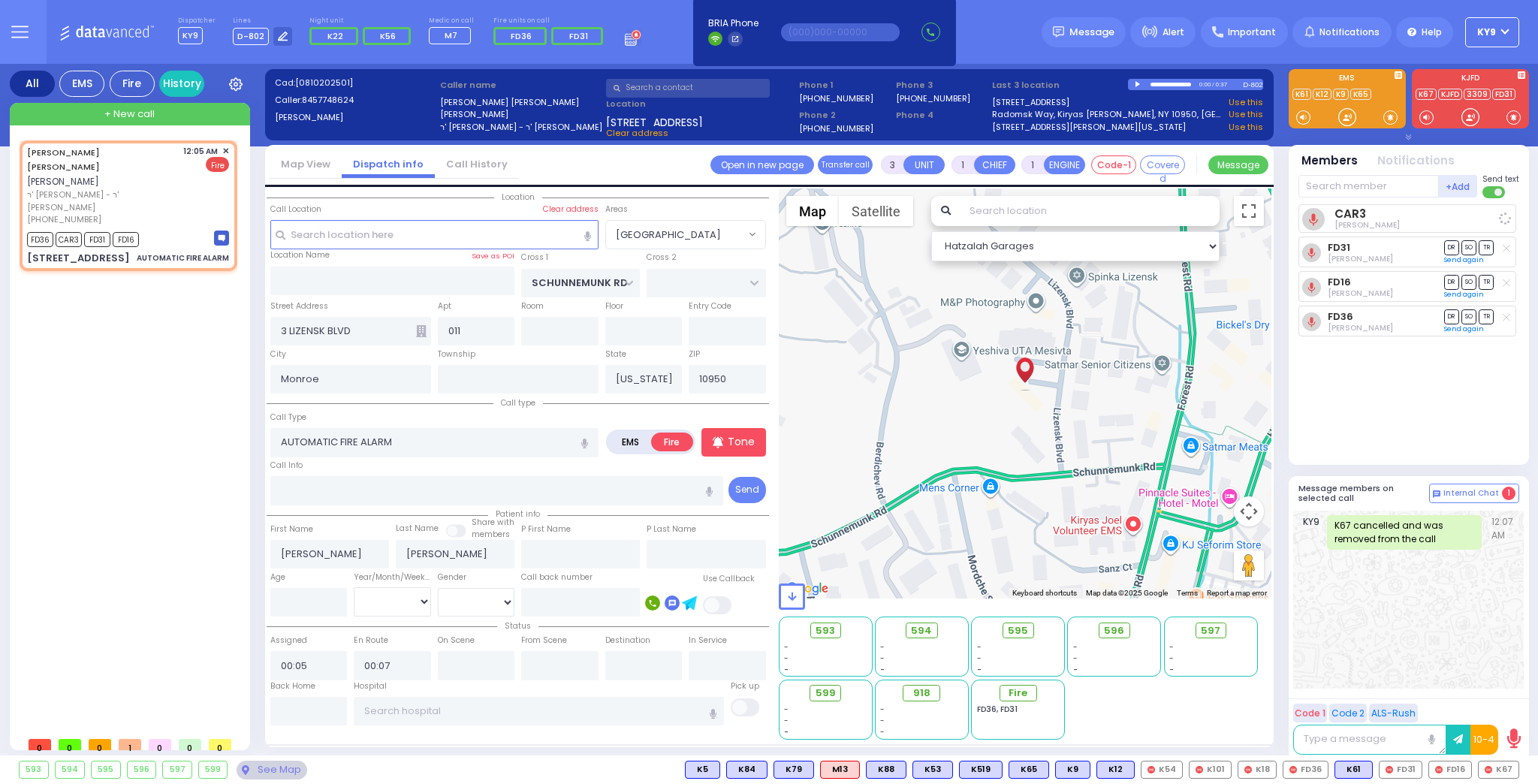
select select
radio input "true"
select select
select select "Hatzalah Garages"
select select "[GEOGRAPHIC_DATA]"
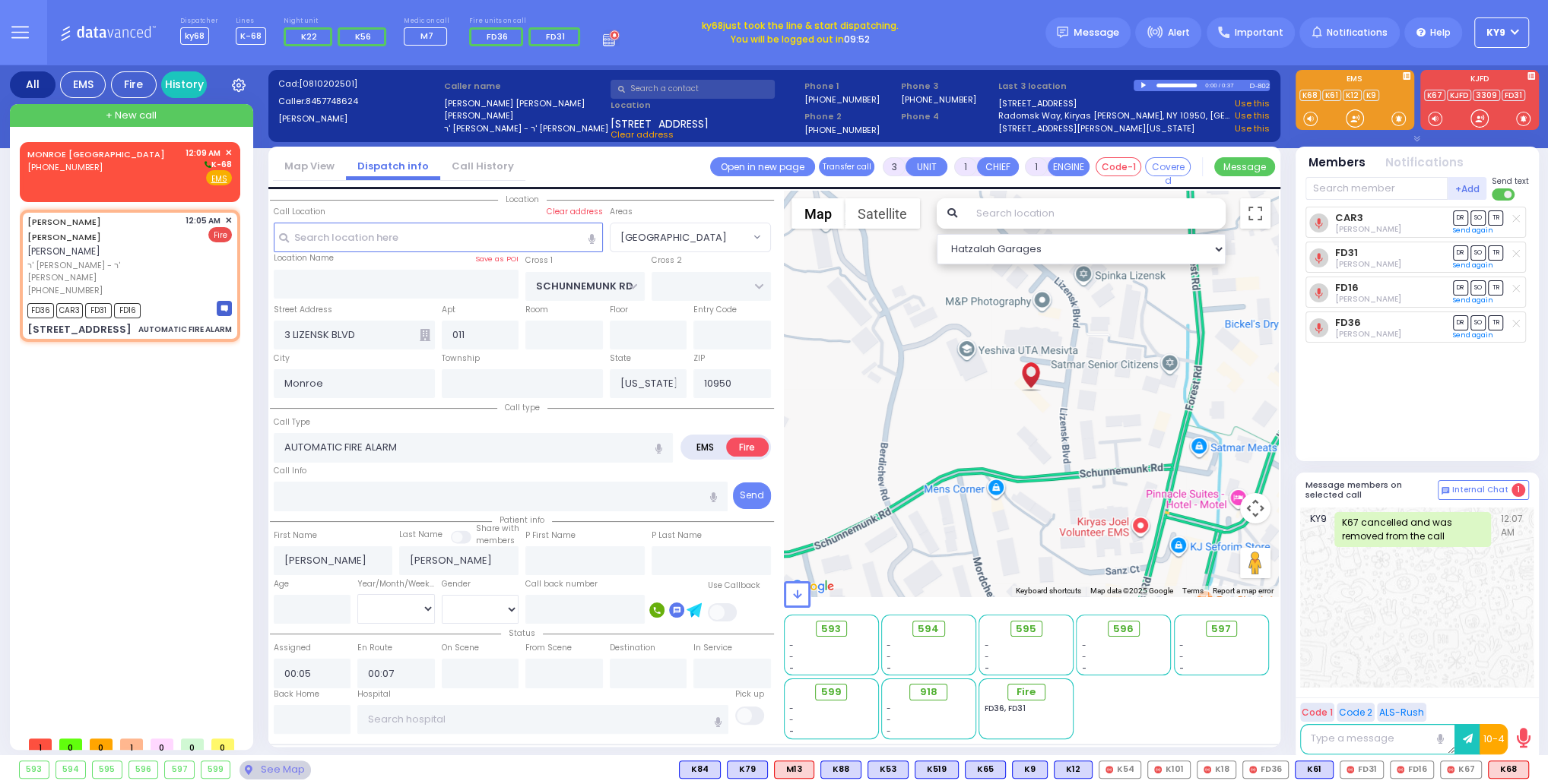
click at [1511, 32] on button "KY9" at bounding box center [1501, 33] width 55 height 30
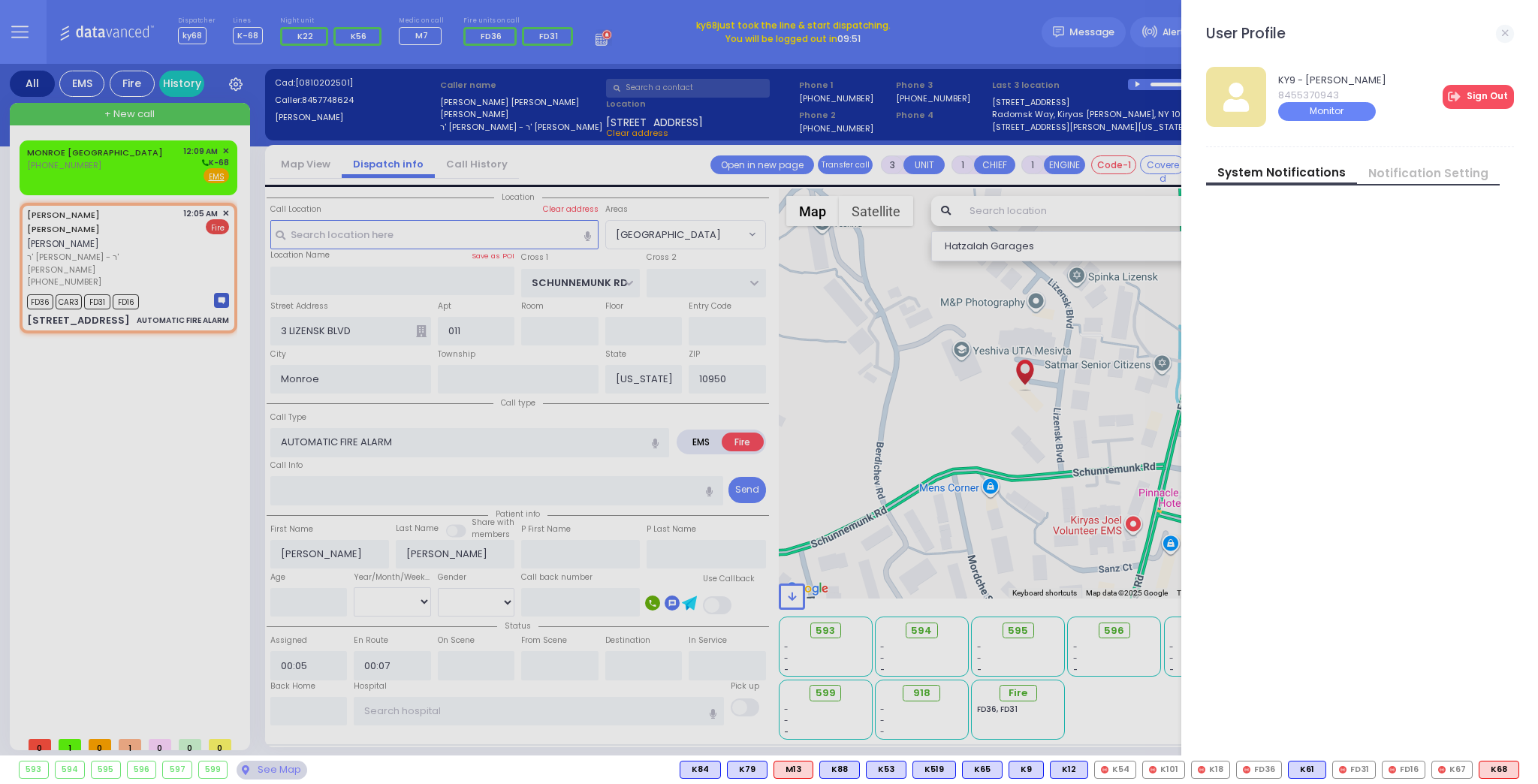
click at [1495, 99] on link "Sign Out" at bounding box center [1478, 97] width 72 height 24
